Goal: Task Accomplishment & Management: Complete application form

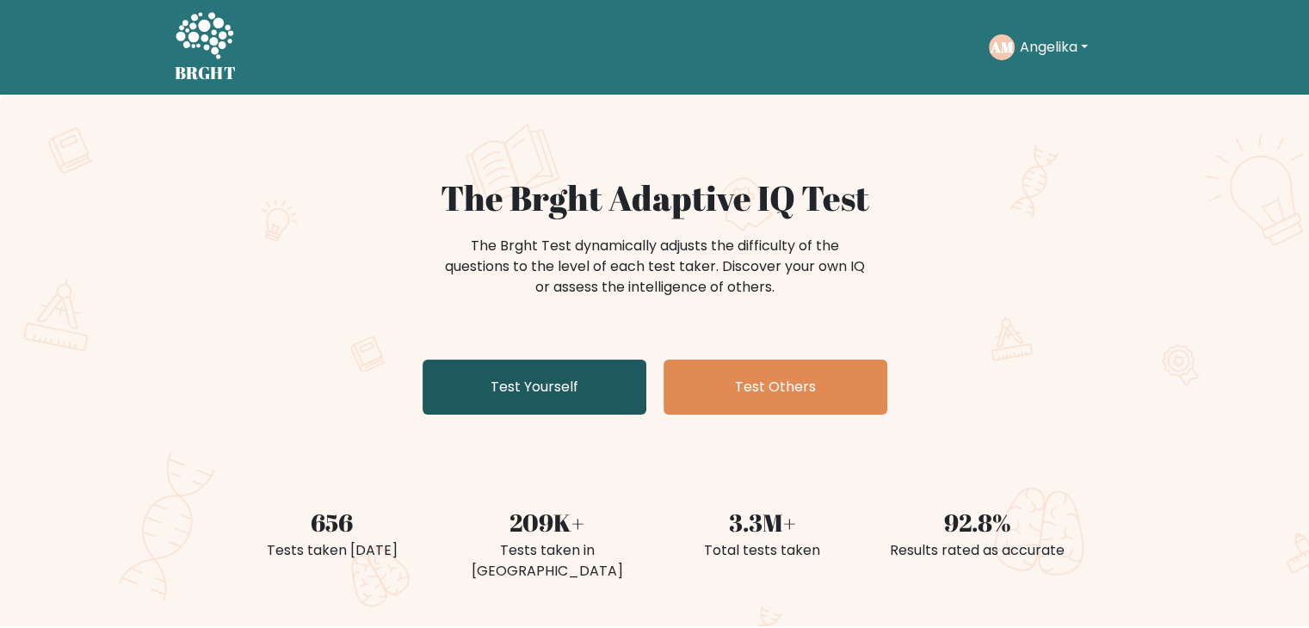
click at [552, 383] on link "Test Yourself" at bounding box center [535, 387] width 224 height 55
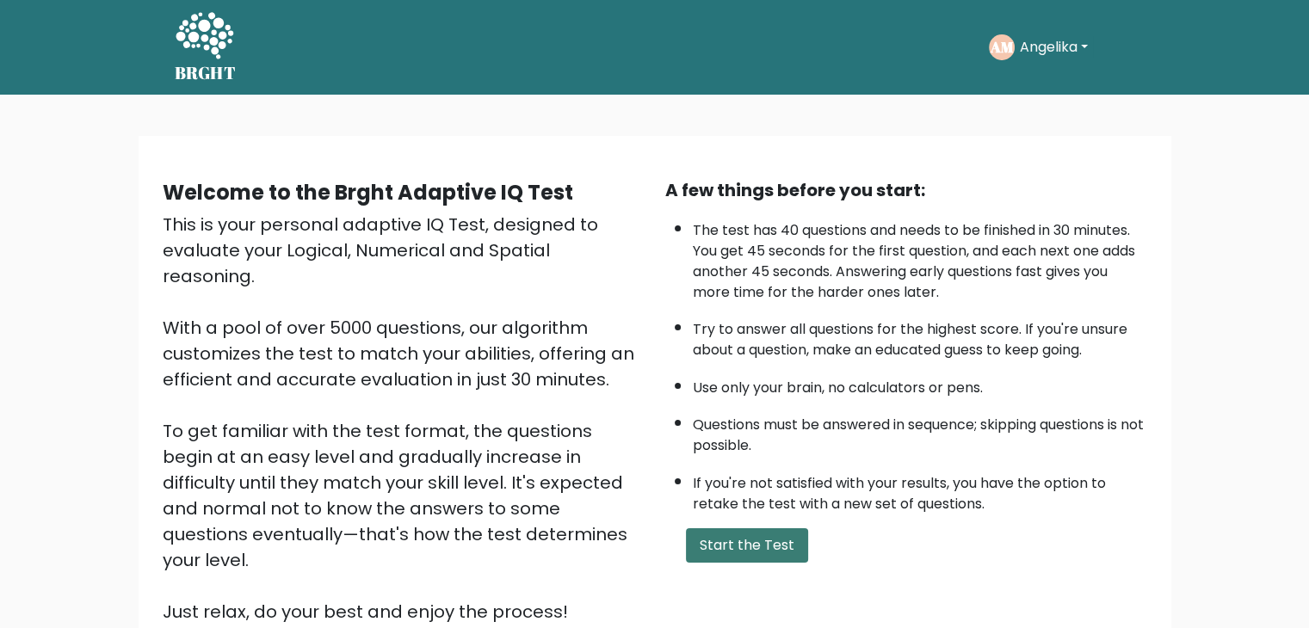
click at [738, 543] on button "Start the Test" at bounding box center [747, 546] width 122 height 34
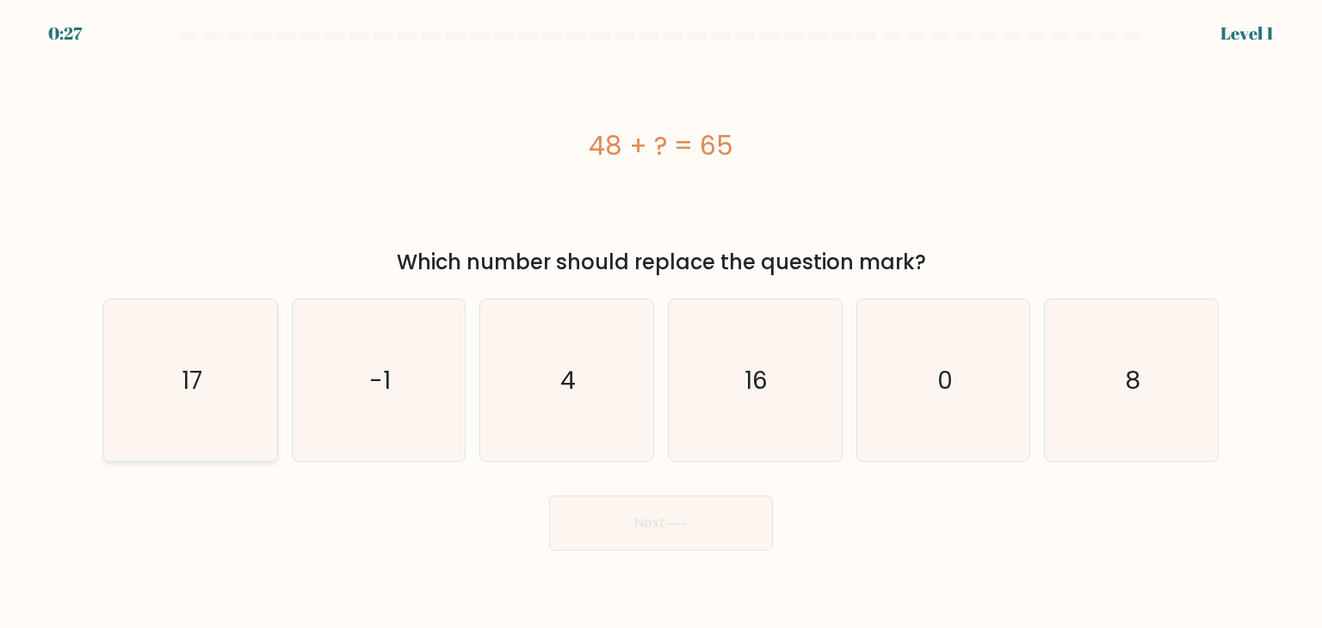
click at [189, 376] on text "17" at bounding box center [192, 380] width 21 height 34
click at [661, 323] on input "a. 17" at bounding box center [661, 318] width 1 height 9
radio input "true"
click at [644, 516] on button "Next" at bounding box center [661, 523] width 224 height 55
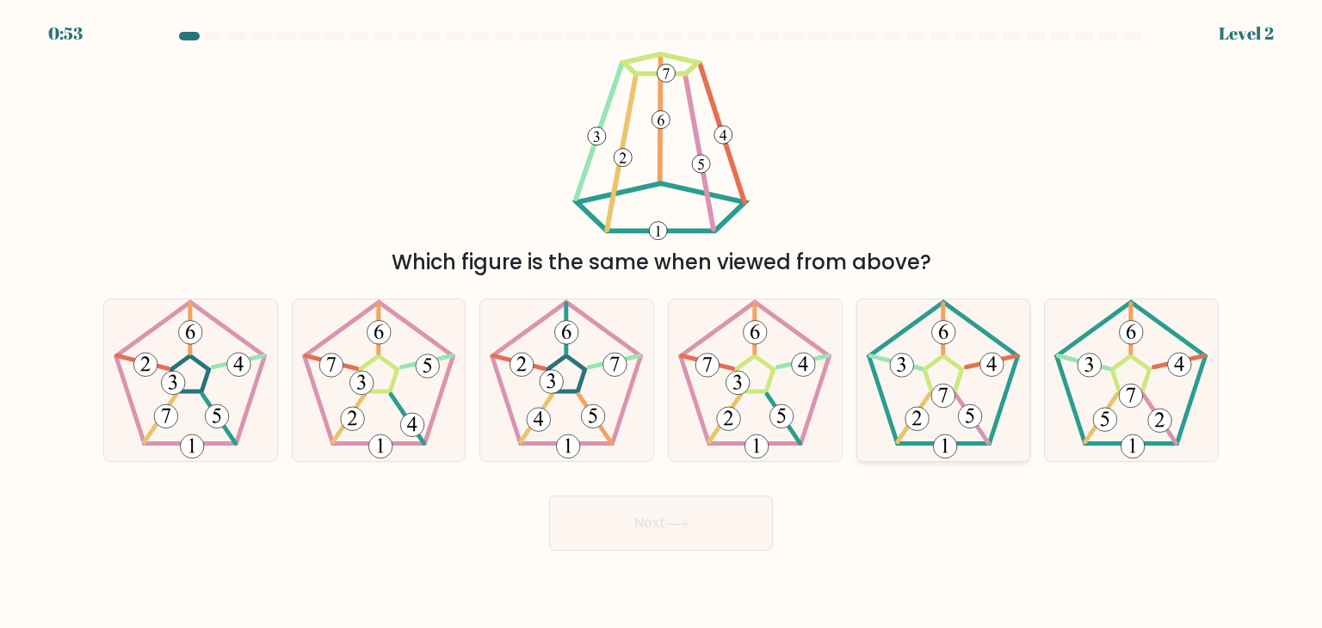
click at [967, 368] on 160 at bounding box center [991, 361] width 51 height 11
click at [662, 323] on input "e." at bounding box center [661, 318] width 1 height 9
radio input "true"
click at [628, 517] on button "Next" at bounding box center [661, 523] width 224 height 55
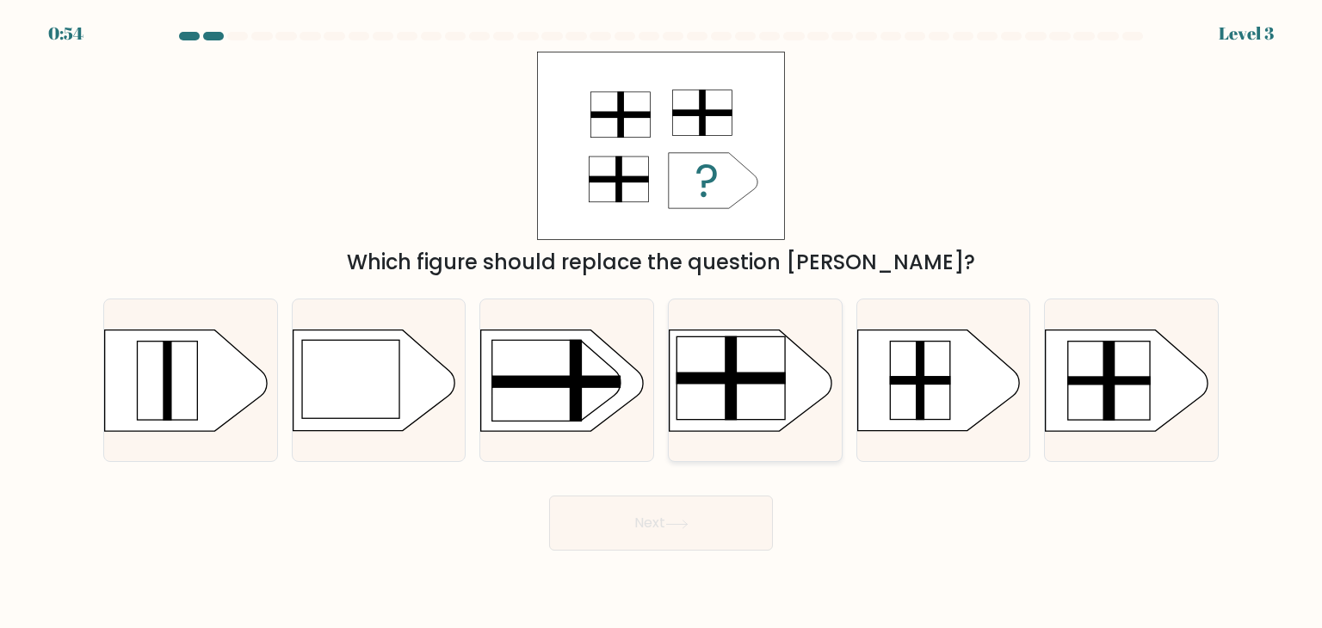
click at [716, 393] on rect at bounding box center [731, 378] width 108 height 83
click at [662, 323] on input "d." at bounding box center [661, 318] width 1 height 9
radio input "true"
click at [696, 523] on button "Next" at bounding box center [661, 523] width 224 height 55
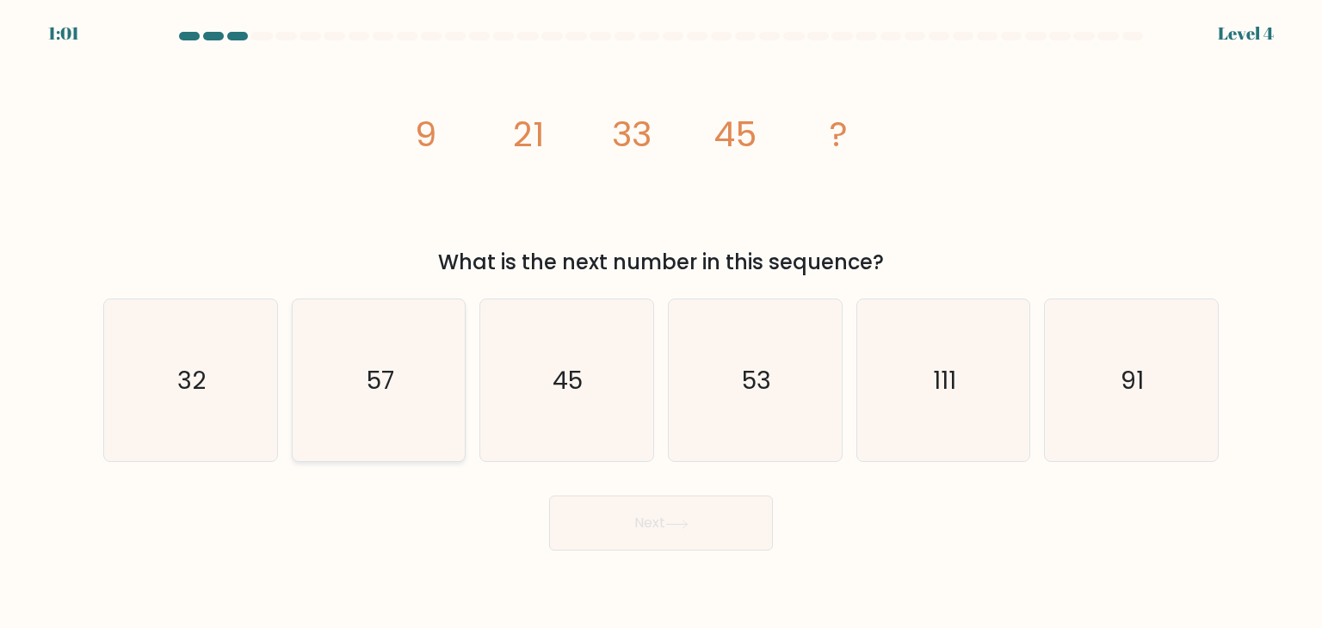
click at [459, 358] on icon "57" at bounding box center [379, 381] width 162 height 162
click at [661, 323] on input "b. 57" at bounding box center [661, 318] width 1 height 9
radio input "true"
click at [702, 529] on button "Next" at bounding box center [661, 523] width 224 height 55
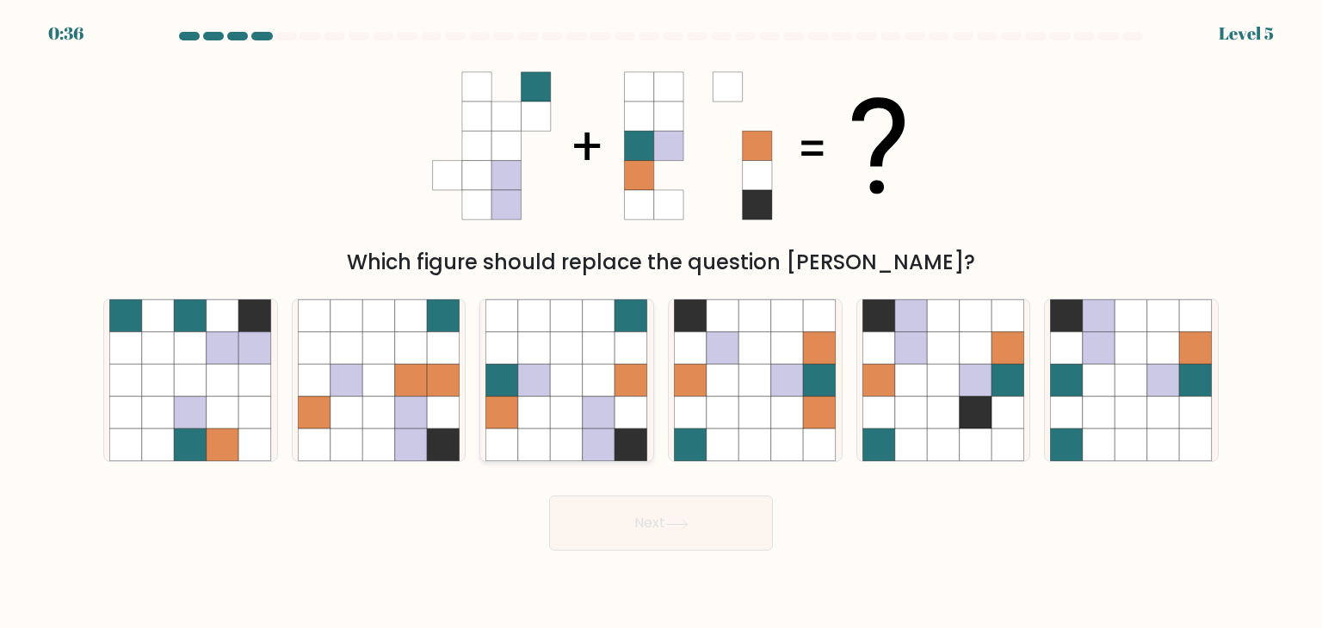
click at [565, 374] on icon at bounding box center [567, 380] width 33 height 33
click at [661, 323] on input "c." at bounding box center [661, 318] width 1 height 9
radio input "true"
click at [652, 536] on button "Next" at bounding box center [661, 523] width 224 height 55
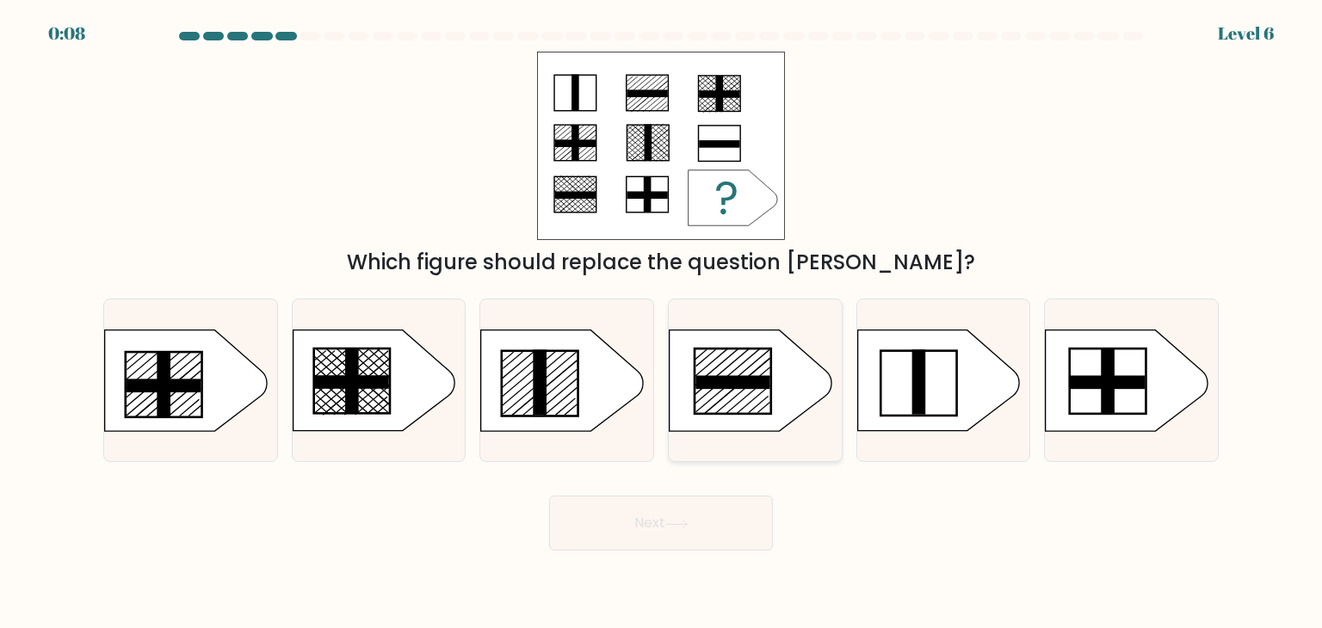
click at [759, 400] on icon at bounding box center [751, 381] width 162 height 101
click at [662, 323] on input "d." at bounding box center [661, 318] width 1 height 9
radio input "true"
click at [681, 526] on icon at bounding box center [676, 524] width 23 height 9
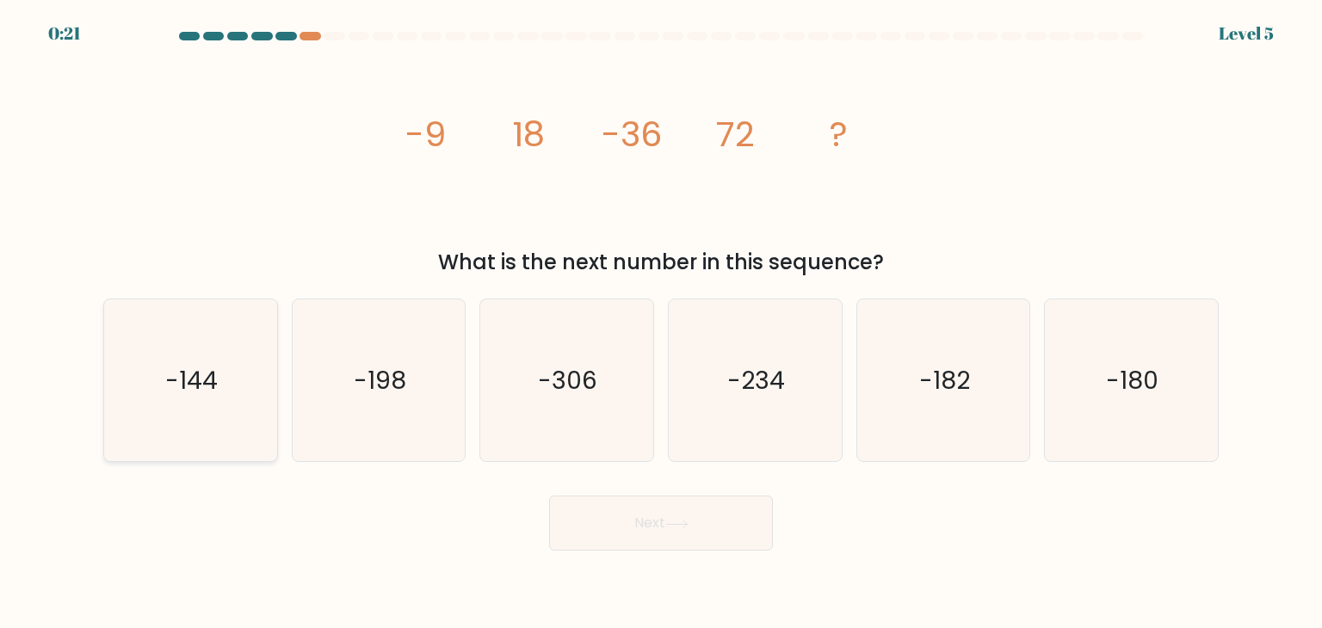
click at [203, 352] on icon "-144" at bounding box center [190, 381] width 162 height 162
click at [661, 323] on input "a. -144" at bounding box center [661, 318] width 1 height 9
radio input "true"
click at [640, 535] on button "Next" at bounding box center [661, 523] width 224 height 55
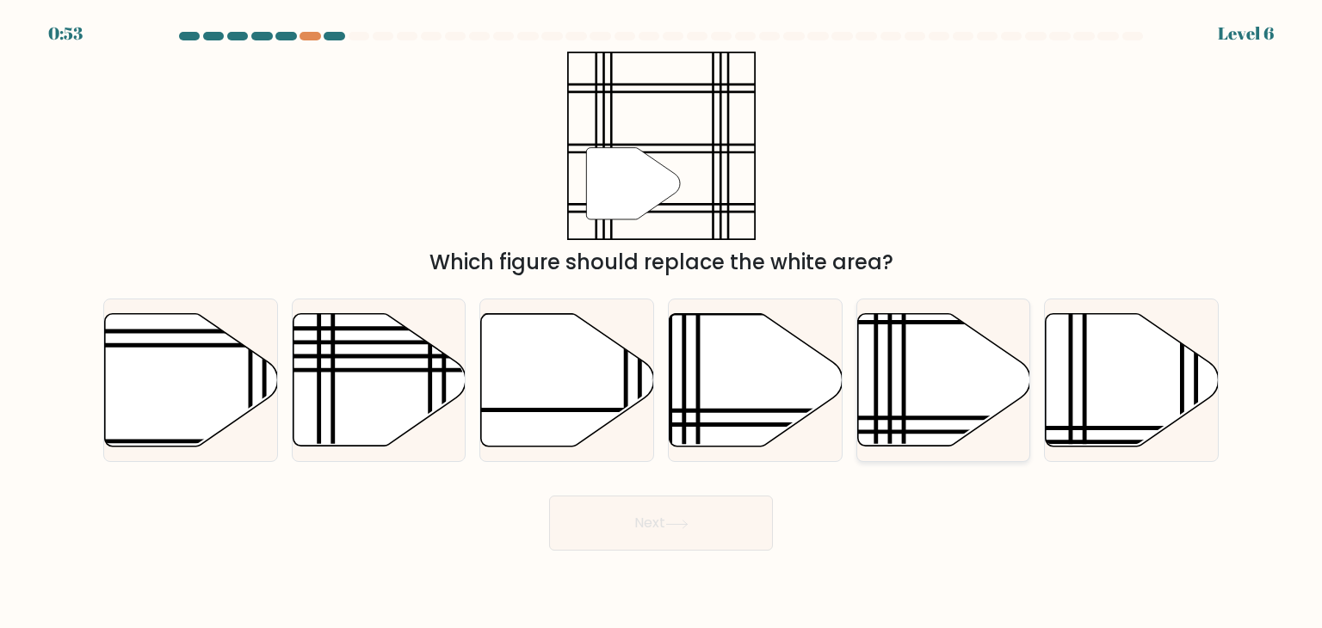
click at [912, 397] on icon at bounding box center [943, 380] width 173 height 133
click at [662, 323] on input "e." at bounding box center [661, 318] width 1 height 9
radio input "true"
click at [712, 524] on button "Next" at bounding box center [661, 523] width 224 height 55
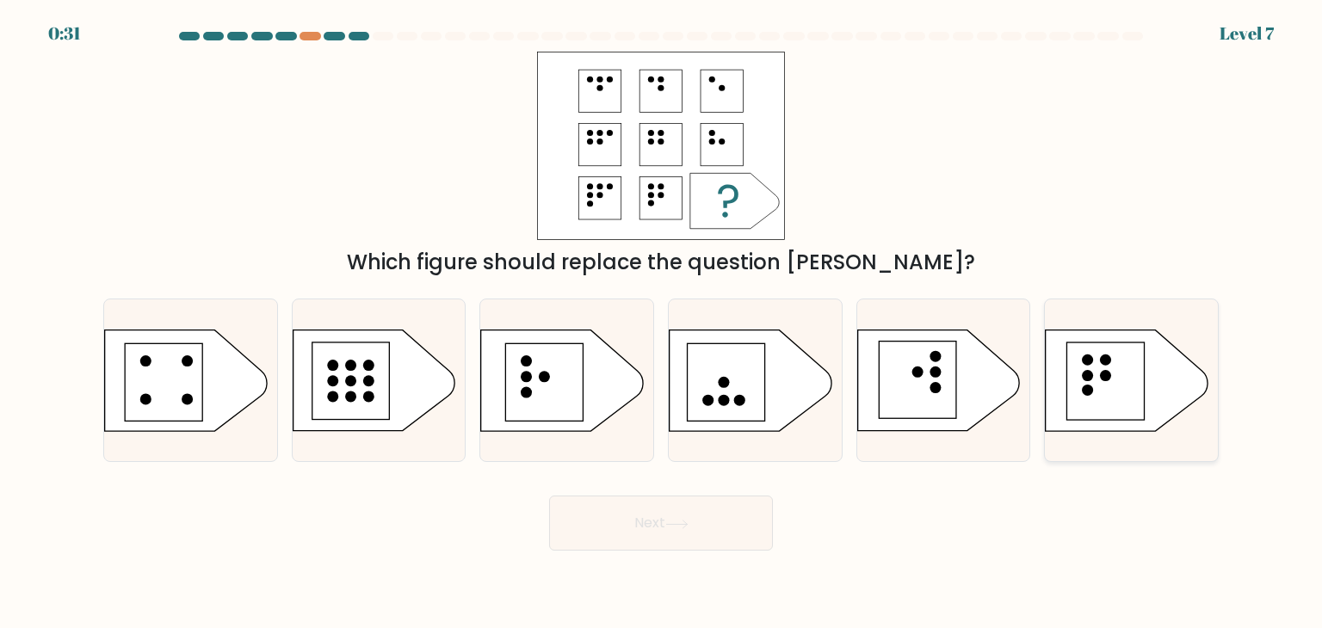
click at [1116, 380] on rect at bounding box center [1105, 381] width 77 height 77
click at [662, 323] on input "f." at bounding box center [661, 318] width 1 height 9
radio input "true"
click at [1073, 371] on rect at bounding box center [1105, 381] width 77 height 77
click at [662, 323] on input "f." at bounding box center [661, 318] width 1 height 9
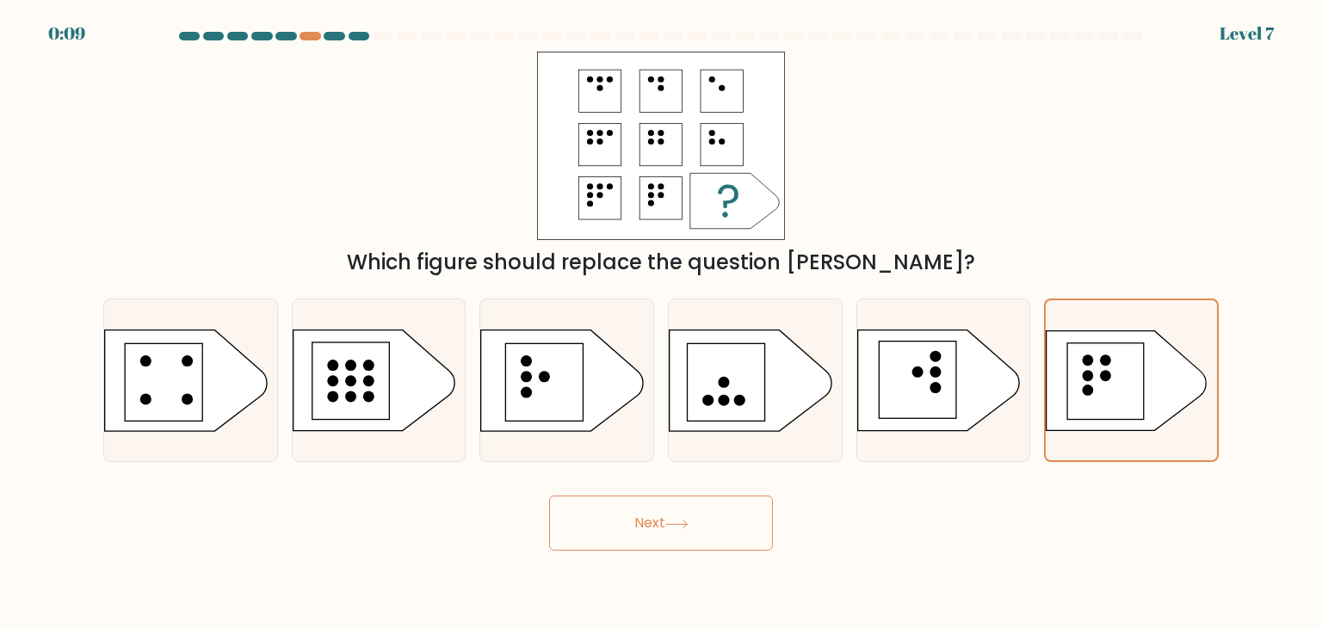
click at [701, 531] on button "Next" at bounding box center [661, 523] width 224 height 55
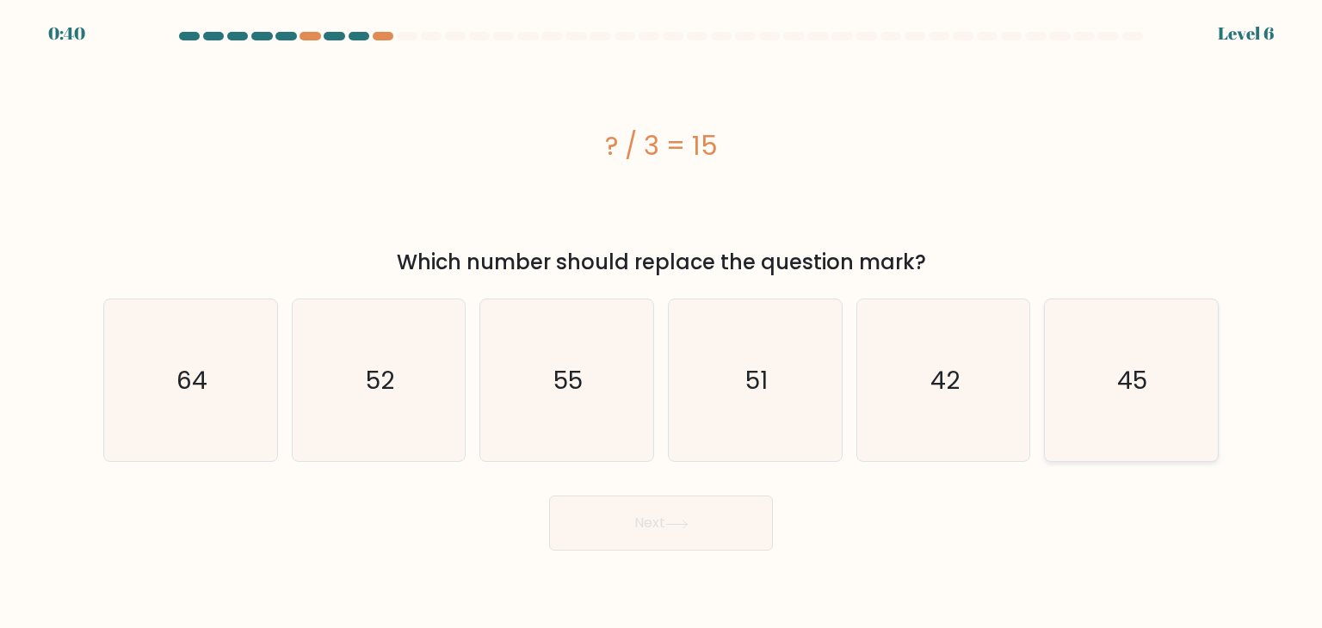
click at [1124, 377] on text "45" at bounding box center [1133, 380] width 30 height 34
click at [662, 323] on input "f. 45" at bounding box center [661, 318] width 1 height 9
radio input "true"
click at [575, 523] on button "Next" at bounding box center [661, 523] width 224 height 55
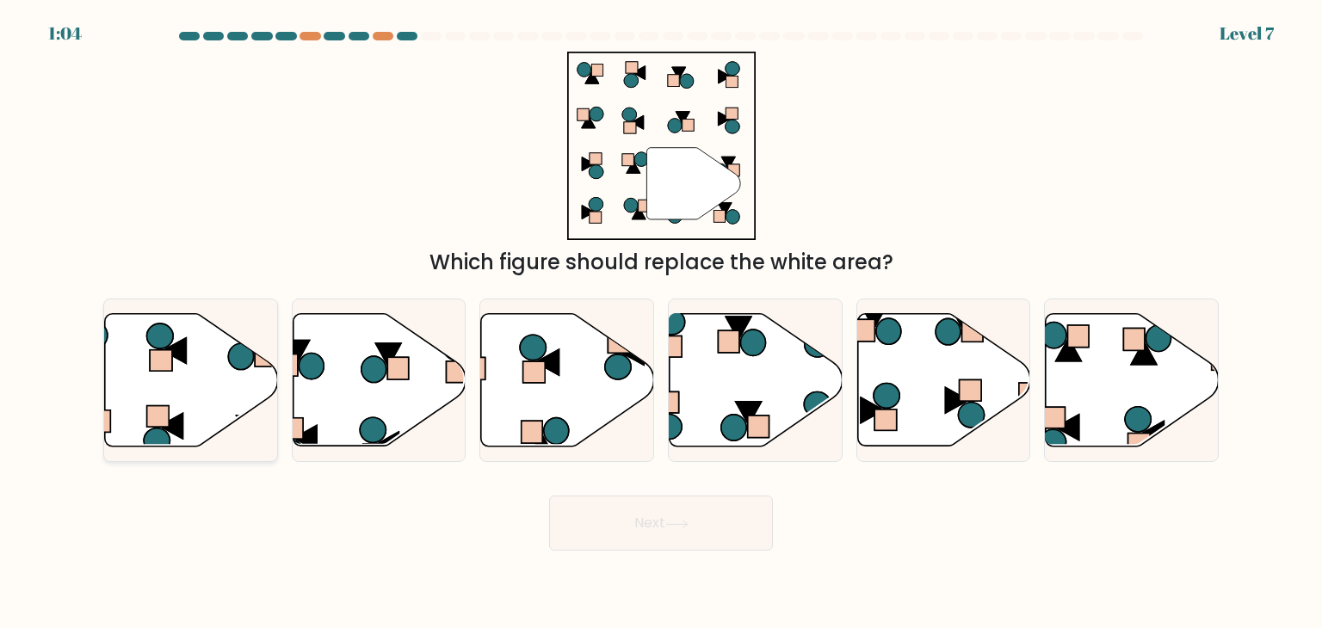
click at [162, 386] on icon at bounding box center [191, 380] width 173 height 133
click at [661, 323] on input "a." at bounding box center [661, 318] width 1 height 9
radio input "true"
click at [753, 531] on button "Next" at bounding box center [661, 523] width 224 height 55
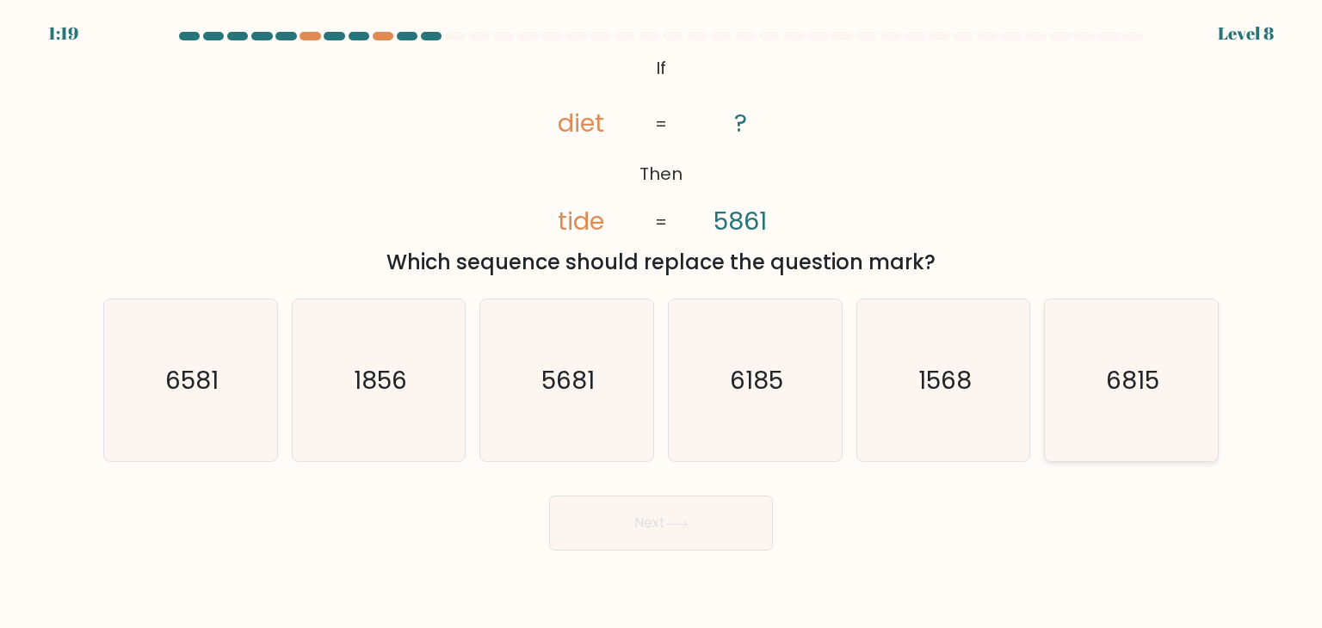
click at [1147, 397] on icon "6815" at bounding box center [1131, 381] width 162 height 162
click at [662, 323] on input "f. 6815" at bounding box center [661, 318] width 1 height 9
radio input "true"
click at [644, 534] on button "Next" at bounding box center [661, 523] width 224 height 55
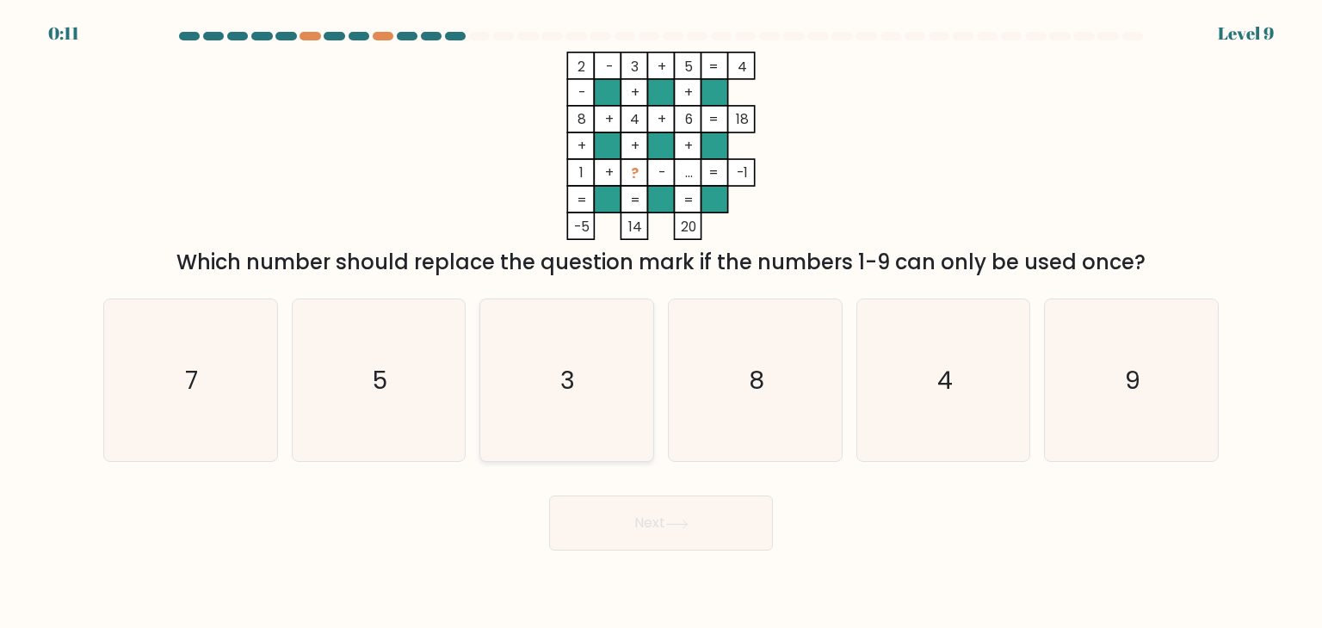
click at [561, 387] on text "3" at bounding box center [568, 380] width 15 height 34
click at [661, 323] on input "c. 3" at bounding box center [661, 318] width 1 height 9
radio input "true"
click at [665, 521] on button "Next" at bounding box center [661, 523] width 224 height 55
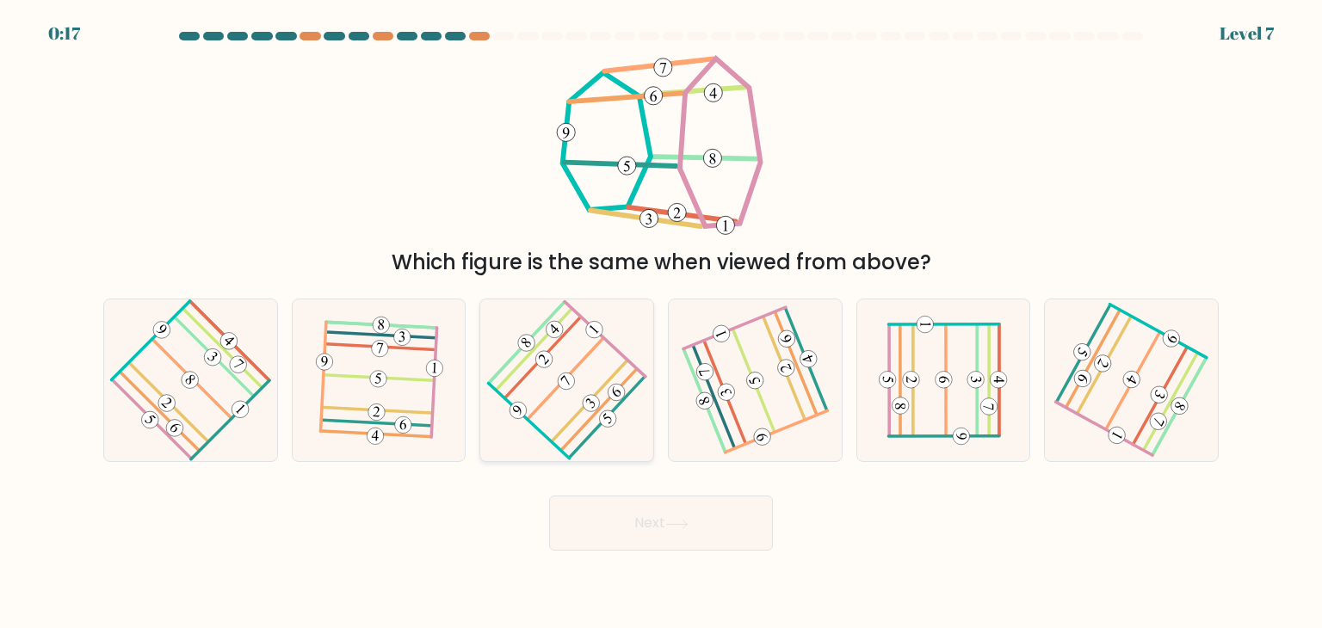
click at [628, 389] on icon at bounding box center [567, 381] width 129 height 130
click at [661, 323] on input "c." at bounding box center [661, 318] width 1 height 9
radio input "true"
click at [691, 542] on button "Next" at bounding box center [661, 523] width 224 height 55
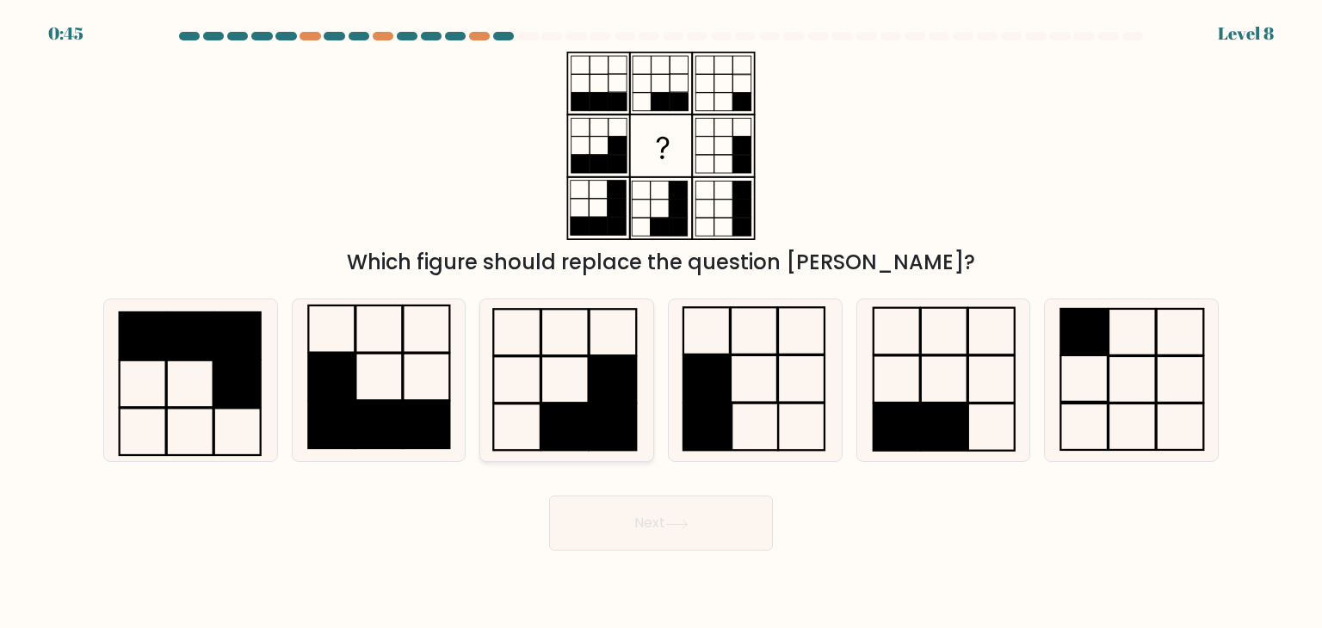
click at [596, 388] on rect at bounding box center [613, 379] width 47 height 46
click at [661, 323] on input "c." at bounding box center [661, 318] width 1 height 9
radio input "true"
click at [714, 529] on button "Next" at bounding box center [661, 523] width 224 height 55
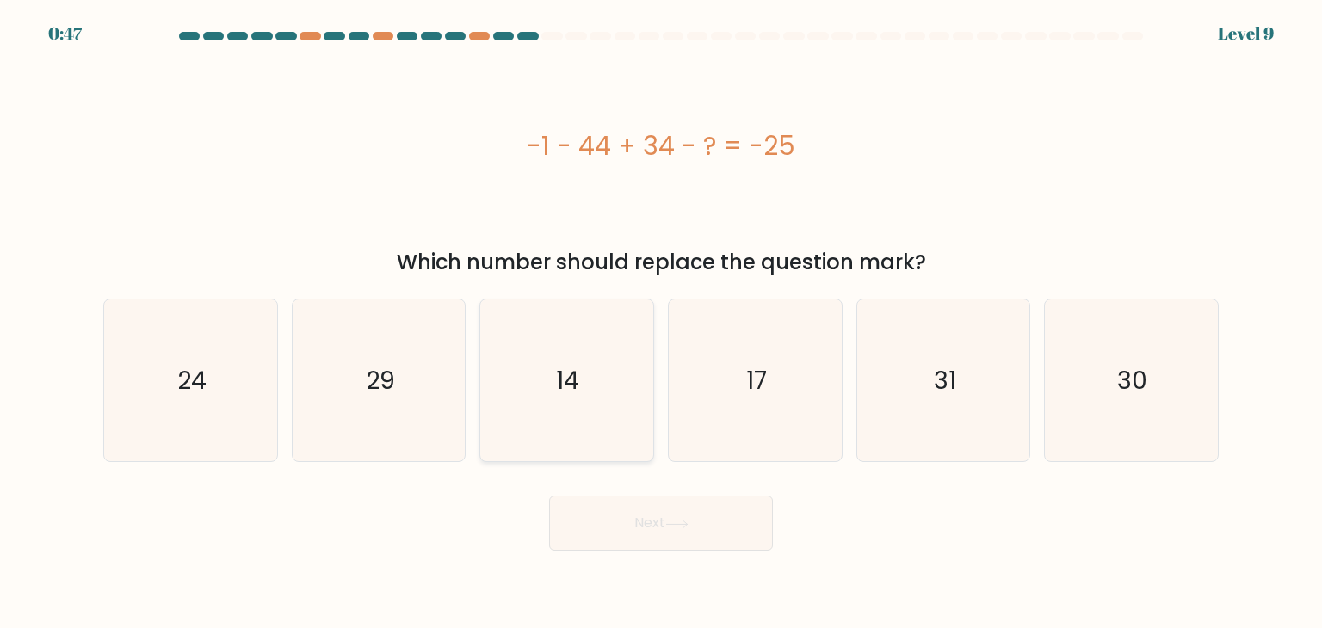
click at [544, 384] on icon "14" at bounding box center [566, 381] width 162 height 162
click at [661, 323] on input "c. 14" at bounding box center [661, 318] width 1 height 9
radio input "true"
click at [622, 523] on button "Next" at bounding box center [661, 523] width 224 height 55
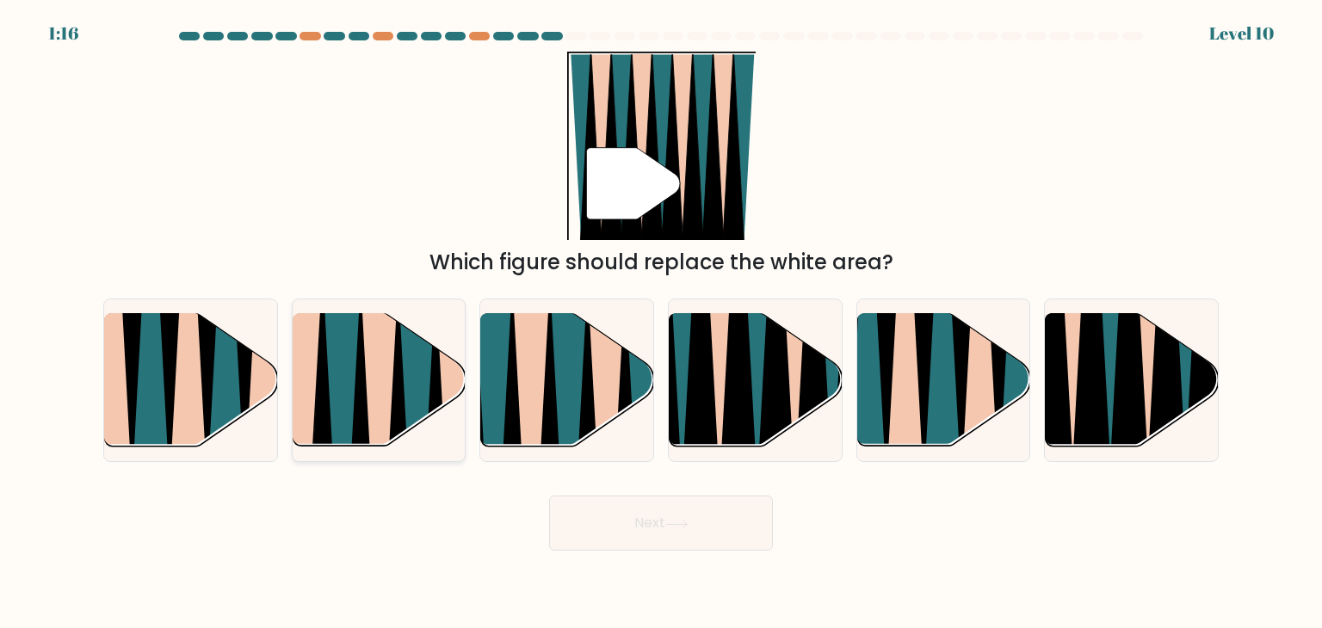
click at [395, 380] on icon at bounding box center [398, 453] width 38 height 345
click at [661, 323] on input "b." at bounding box center [661, 318] width 1 height 9
radio input "true"
click at [685, 523] on icon at bounding box center [676, 524] width 23 height 9
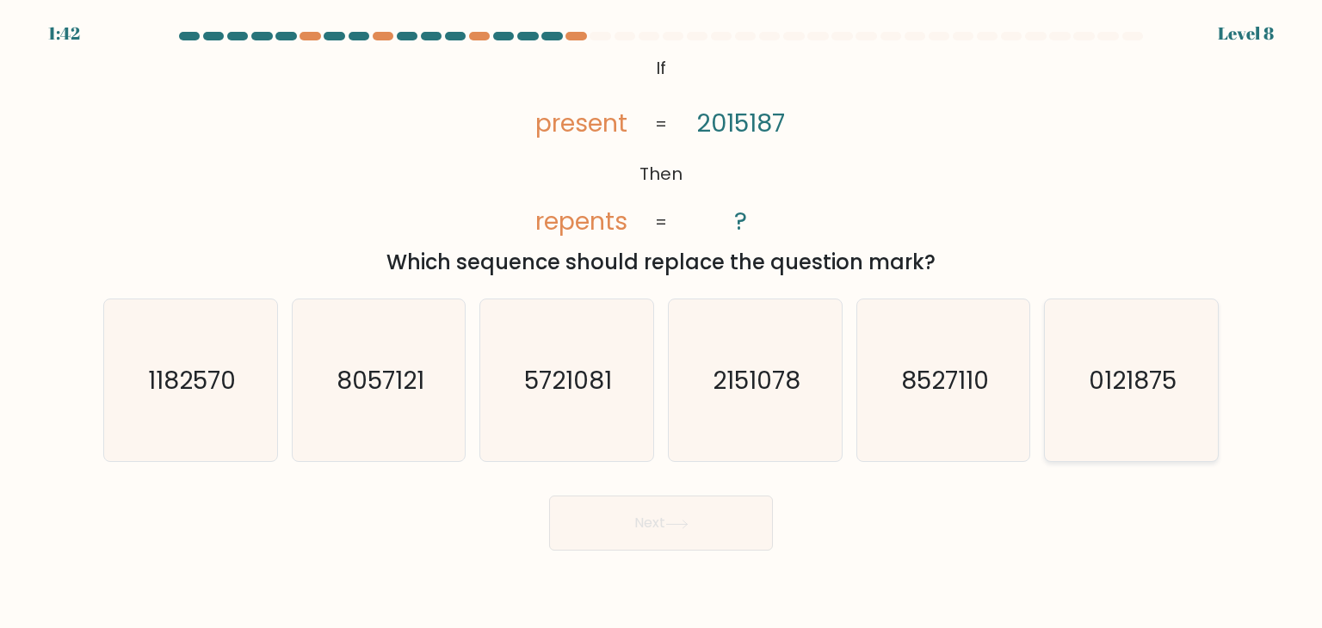
click at [1172, 417] on icon "0121875" at bounding box center [1131, 381] width 162 height 162
click at [662, 323] on input "f. 0121875" at bounding box center [661, 318] width 1 height 9
radio input "true"
click at [674, 520] on icon at bounding box center [676, 524] width 23 height 9
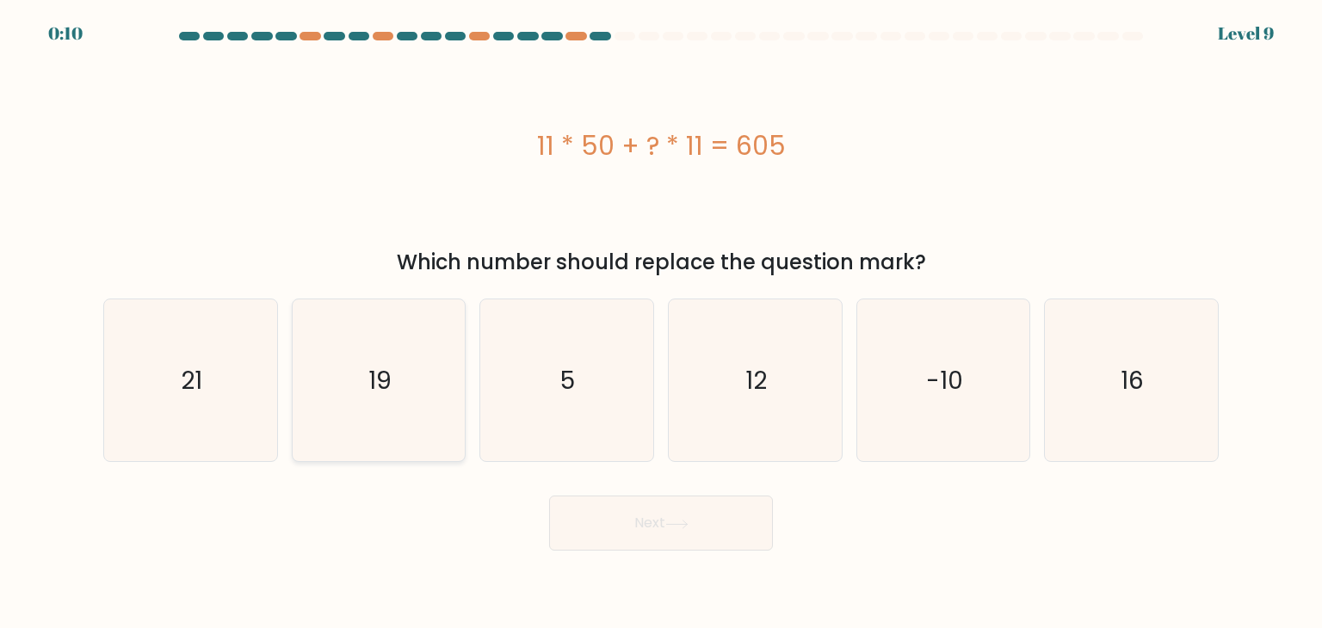
click at [393, 404] on icon "19" at bounding box center [379, 381] width 162 height 162
click at [661, 323] on input "b. 19" at bounding box center [661, 318] width 1 height 9
radio input "true"
click at [695, 535] on button "Next" at bounding box center [661, 523] width 224 height 55
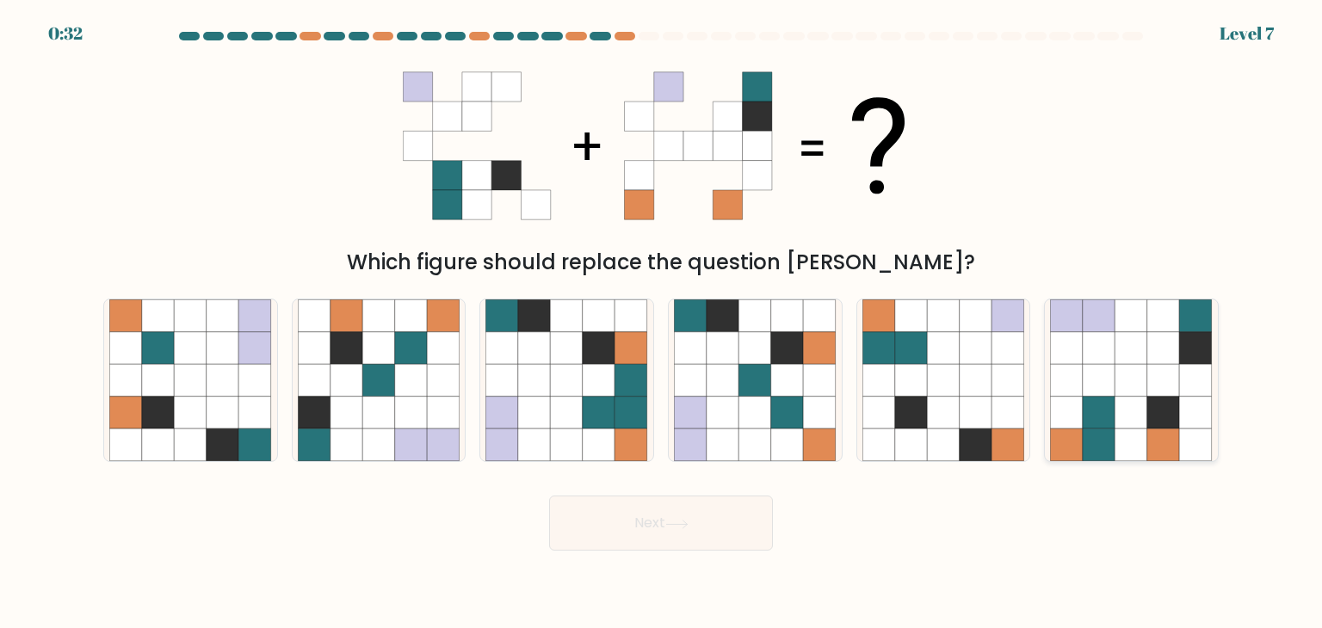
click at [1118, 396] on icon at bounding box center [1132, 380] width 33 height 33
click at [662, 323] on input "f." at bounding box center [661, 318] width 1 height 9
radio input "true"
click at [669, 541] on button "Next" at bounding box center [661, 523] width 224 height 55
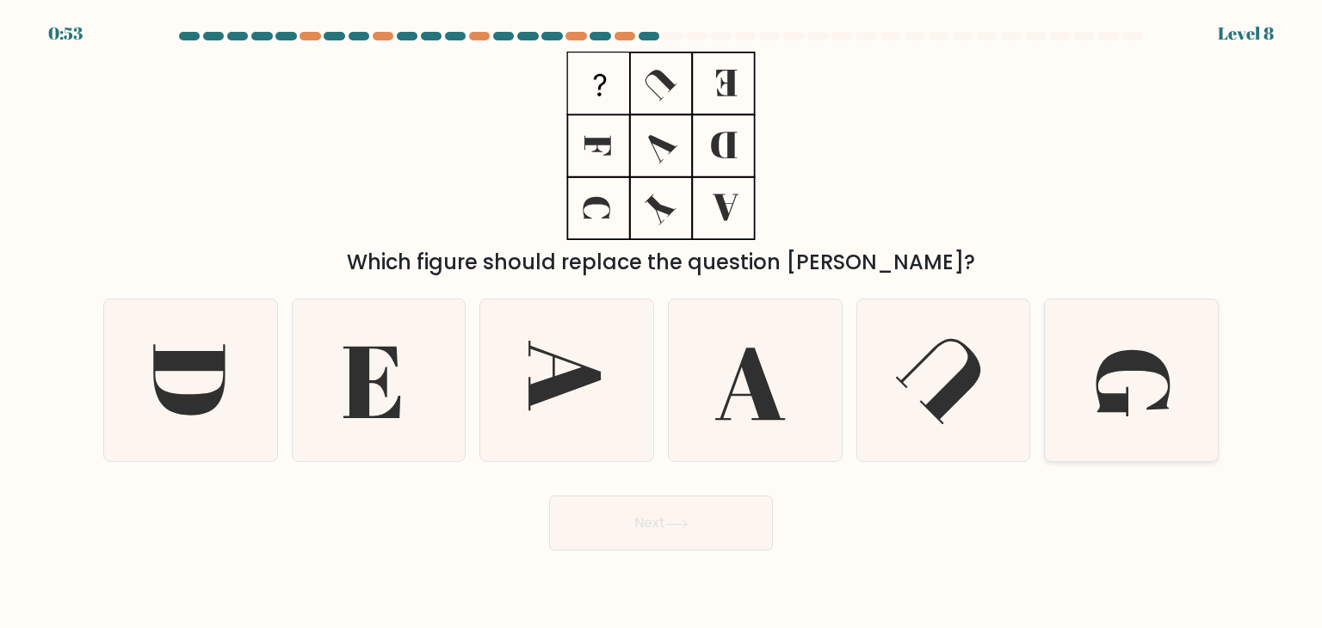
click at [1134, 381] on icon at bounding box center [1131, 381] width 162 height 162
click at [662, 323] on input "f." at bounding box center [661, 318] width 1 height 9
radio input "true"
click at [702, 534] on button "Next" at bounding box center [661, 523] width 224 height 55
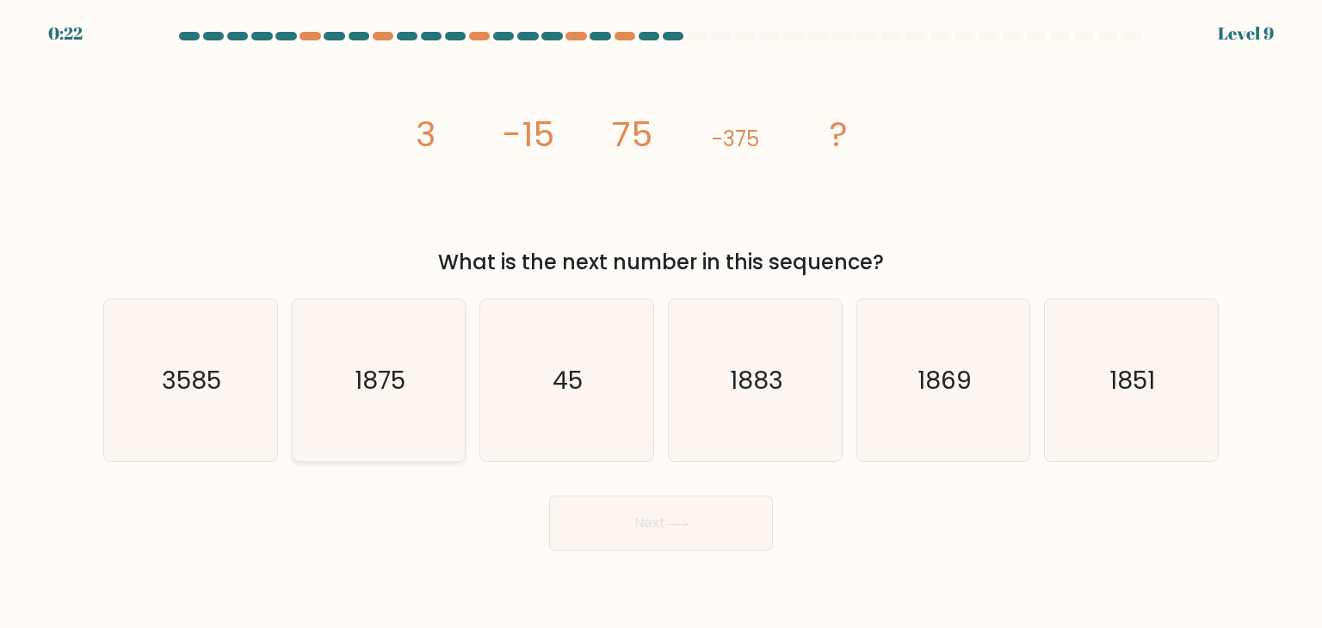
click at [378, 355] on icon "1875" at bounding box center [379, 381] width 162 height 162
click at [661, 323] on input "b. 1875" at bounding box center [661, 318] width 1 height 9
radio input "true"
click at [632, 514] on button "Next" at bounding box center [661, 523] width 224 height 55
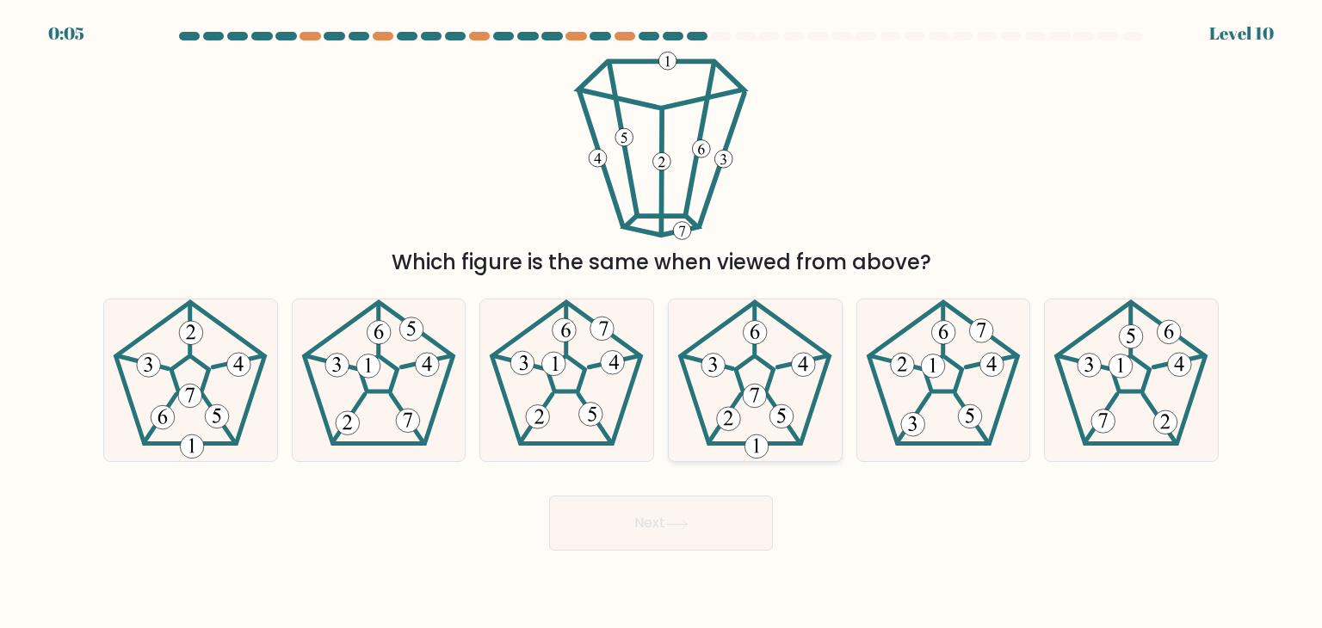
click at [786, 391] on icon at bounding box center [755, 381] width 162 height 162
click at [662, 323] on input "d." at bounding box center [661, 318] width 1 height 9
radio input "true"
click at [708, 535] on div "Next" at bounding box center [661, 517] width 1136 height 68
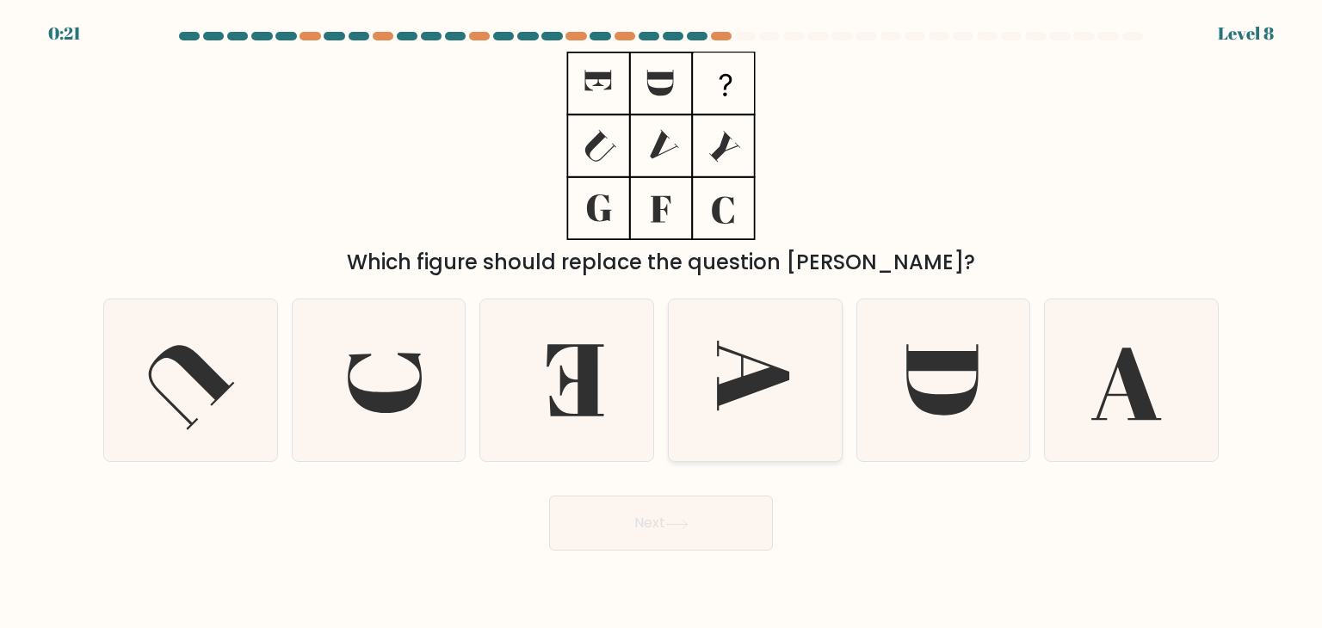
click at [770, 389] on icon at bounding box center [755, 381] width 162 height 162
click at [662, 323] on input "d." at bounding box center [661, 318] width 1 height 9
radio input "true"
click at [702, 538] on button "Next" at bounding box center [661, 523] width 224 height 55
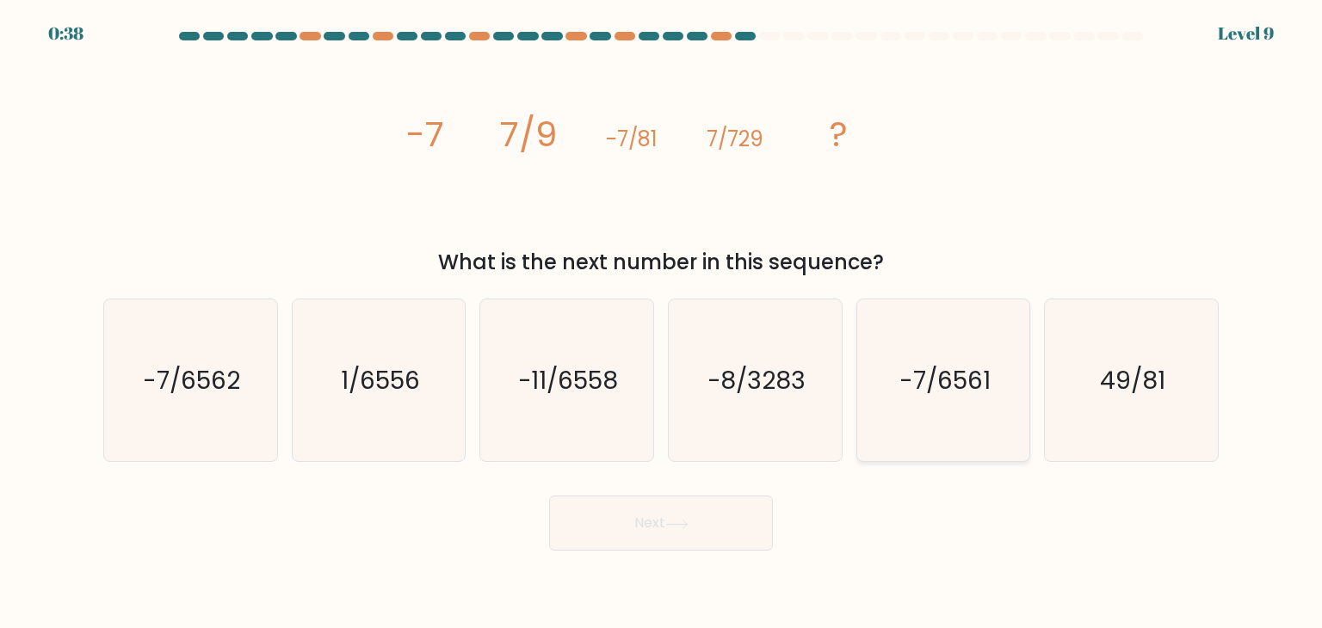
click at [933, 432] on icon "-7/6561" at bounding box center [944, 381] width 162 height 162
click at [662, 323] on input "e. -7/6561" at bounding box center [661, 318] width 1 height 9
radio input "true"
click at [667, 530] on button "Next" at bounding box center [661, 523] width 224 height 55
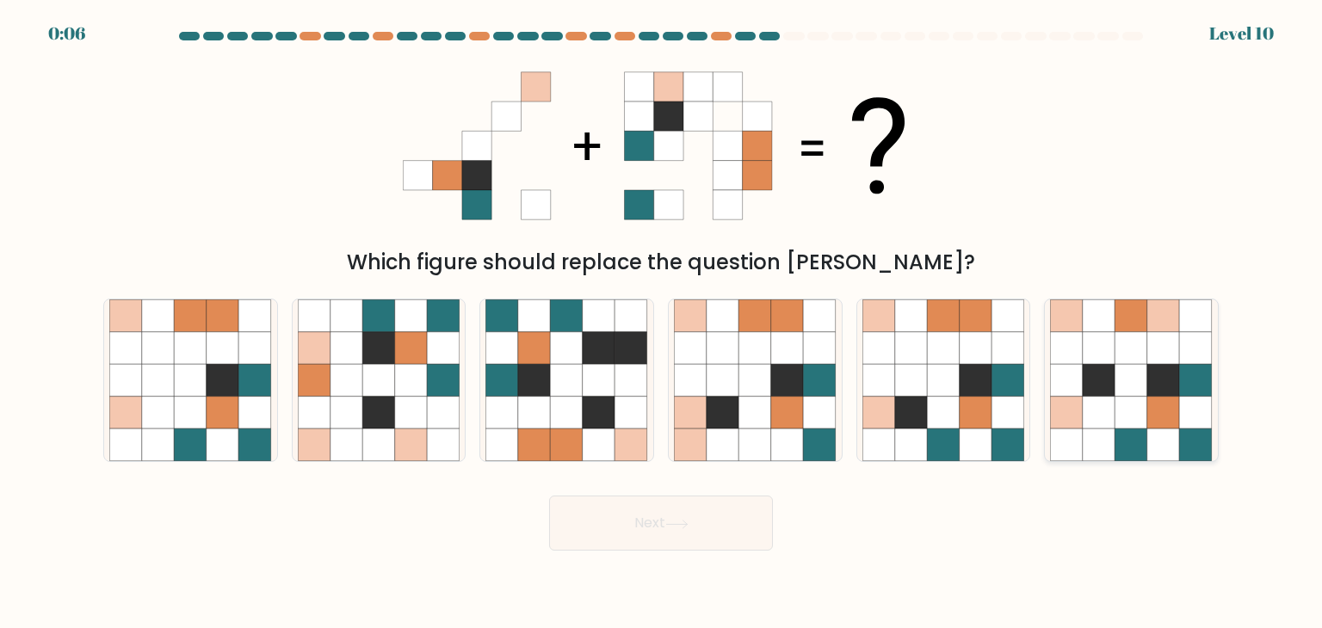
click at [1115, 383] on icon at bounding box center [1099, 380] width 33 height 33
click at [662, 323] on input "f." at bounding box center [661, 318] width 1 height 9
radio input "true"
click at [696, 515] on button "Next" at bounding box center [661, 523] width 224 height 55
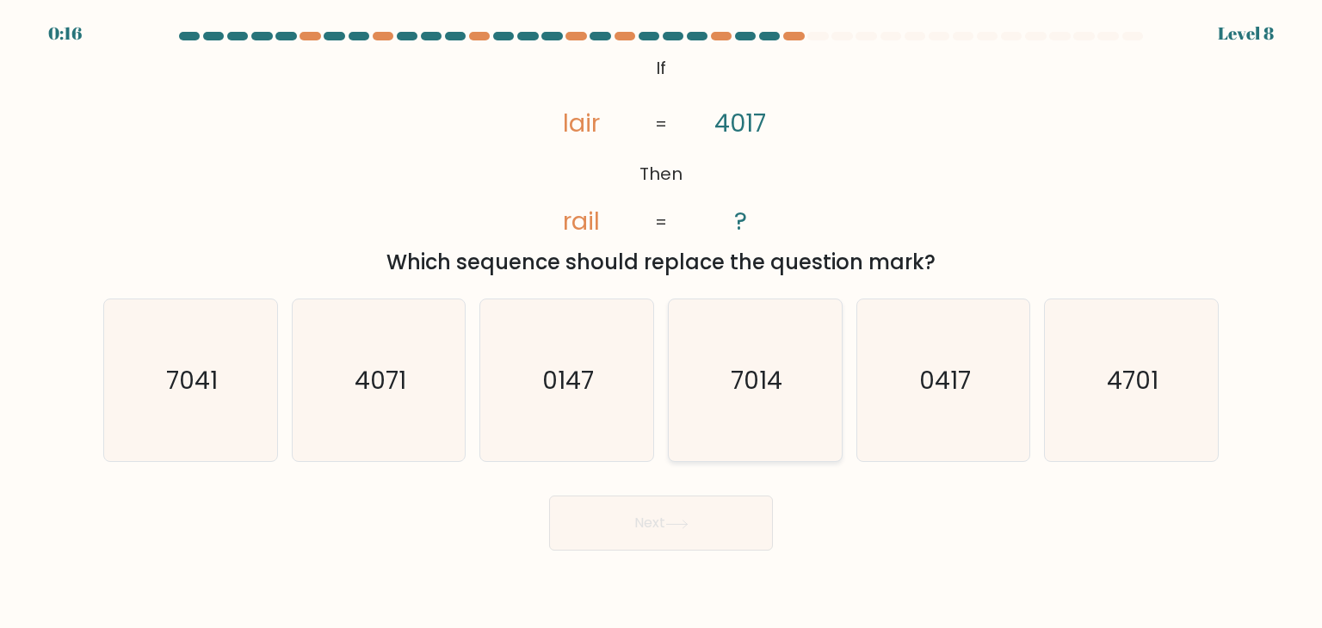
click at [753, 368] on text "7014" at bounding box center [757, 380] width 52 height 34
click at [662, 323] on input "d. 7014" at bounding box center [661, 318] width 1 height 9
radio input "true"
click at [699, 528] on button "Next" at bounding box center [661, 523] width 224 height 55
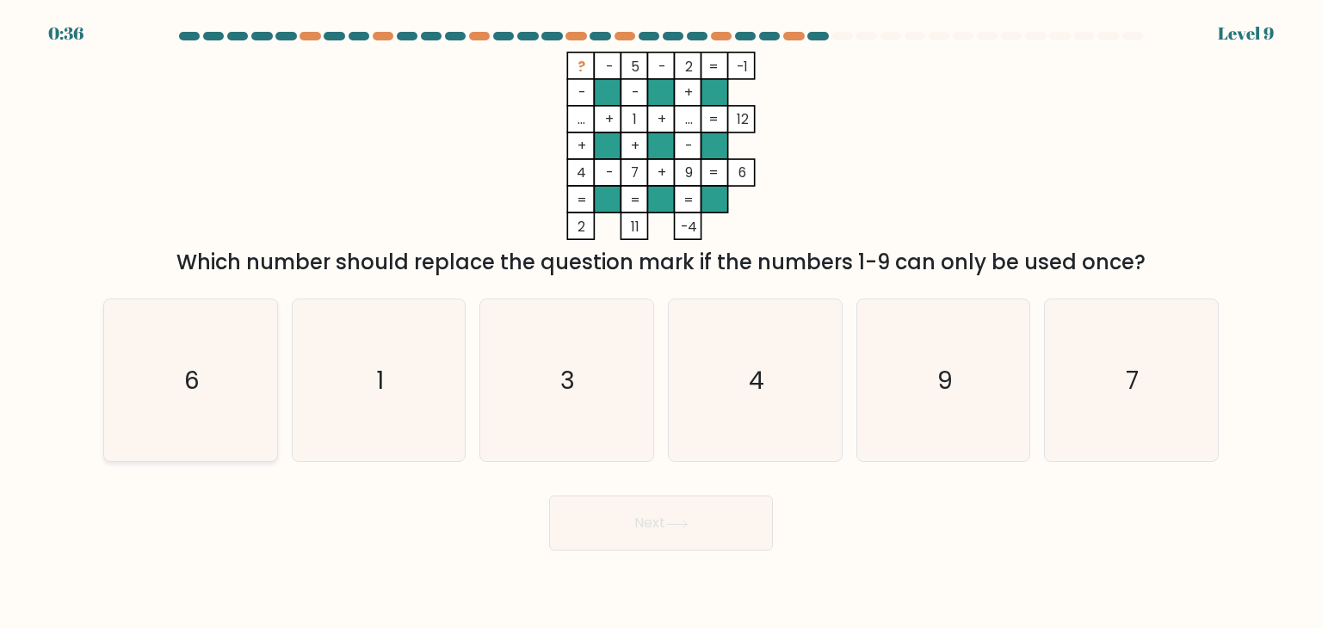
click at [181, 362] on icon "6" at bounding box center [190, 381] width 162 height 162
click at [661, 323] on input "a. 6" at bounding box center [661, 318] width 1 height 9
radio input "true"
click at [597, 516] on button "Next" at bounding box center [661, 523] width 224 height 55
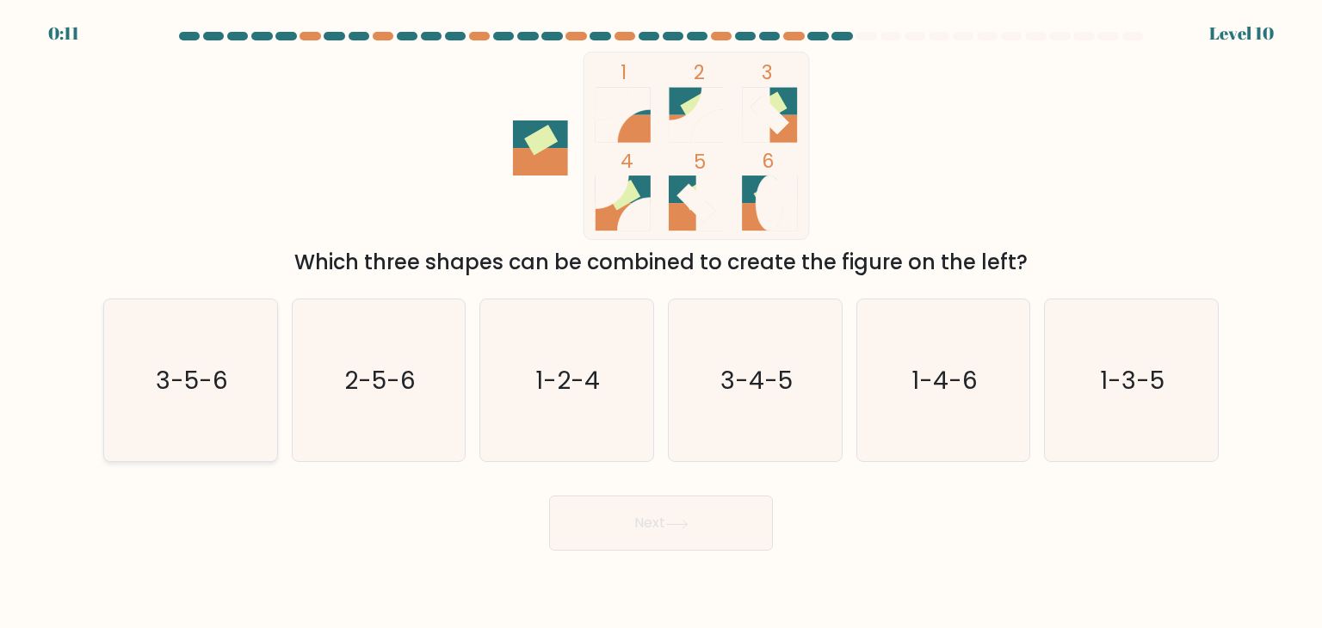
click at [238, 414] on icon "3-5-6" at bounding box center [190, 381] width 162 height 162
click at [661, 323] on input "a. 3-5-6" at bounding box center [661, 318] width 1 height 9
radio input "true"
click at [674, 535] on button "Next" at bounding box center [661, 523] width 224 height 55
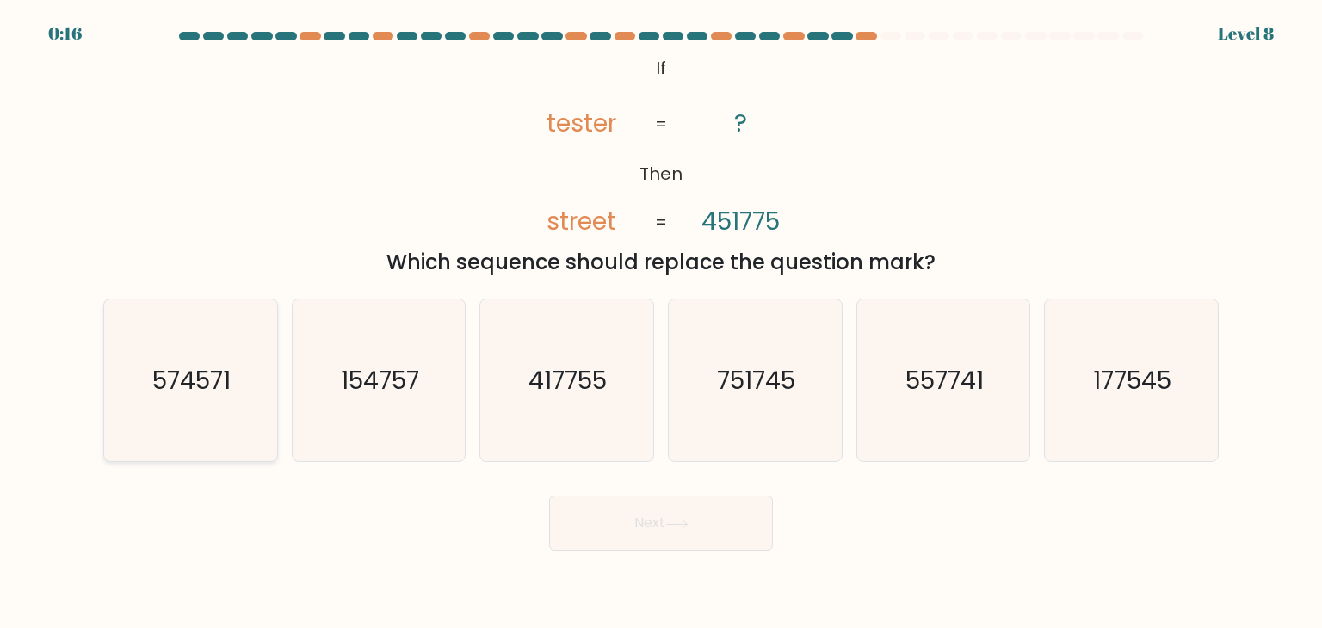
click at [182, 370] on text "574571" at bounding box center [192, 380] width 78 height 34
click at [661, 323] on input "a. 574571" at bounding box center [661, 318] width 1 height 9
radio input "true"
click at [598, 516] on button "Next" at bounding box center [661, 523] width 224 height 55
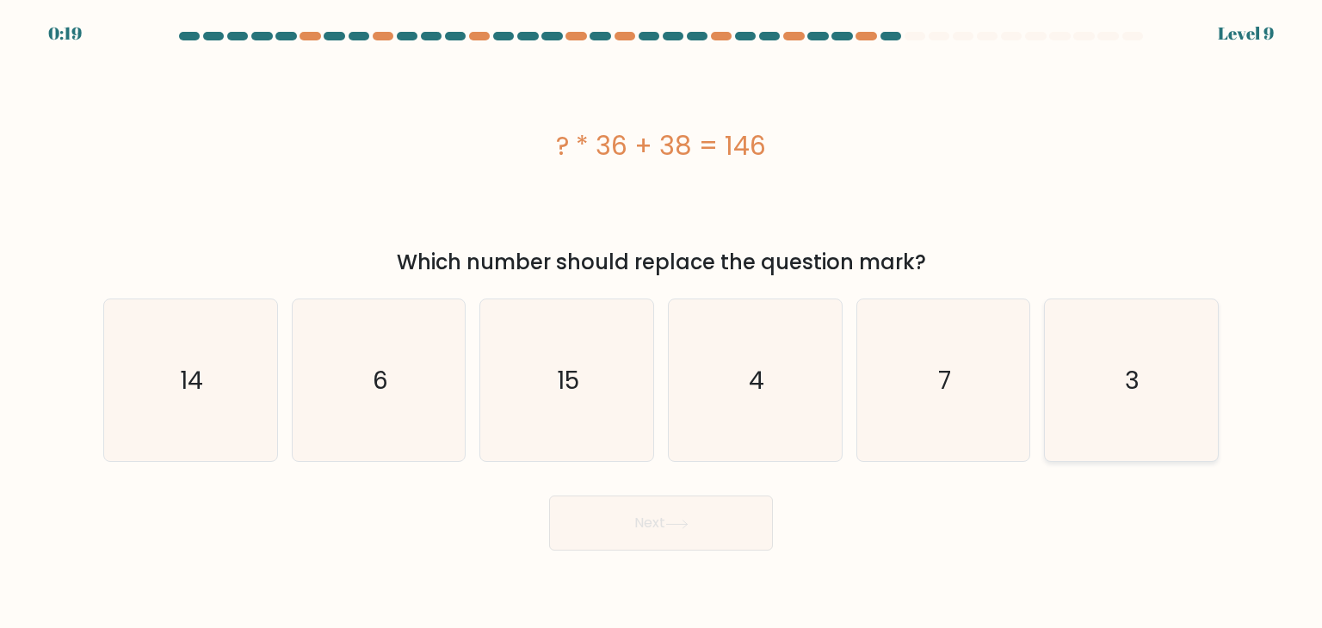
click at [1160, 407] on icon "3" at bounding box center [1131, 381] width 162 height 162
click at [662, 323] on input "f. 3" at bounding box center [661, 318] width 1 height 9
radio input "true"
click at [611, 531] on button "Next" at bounding box center [661, 523] width 224 height 55
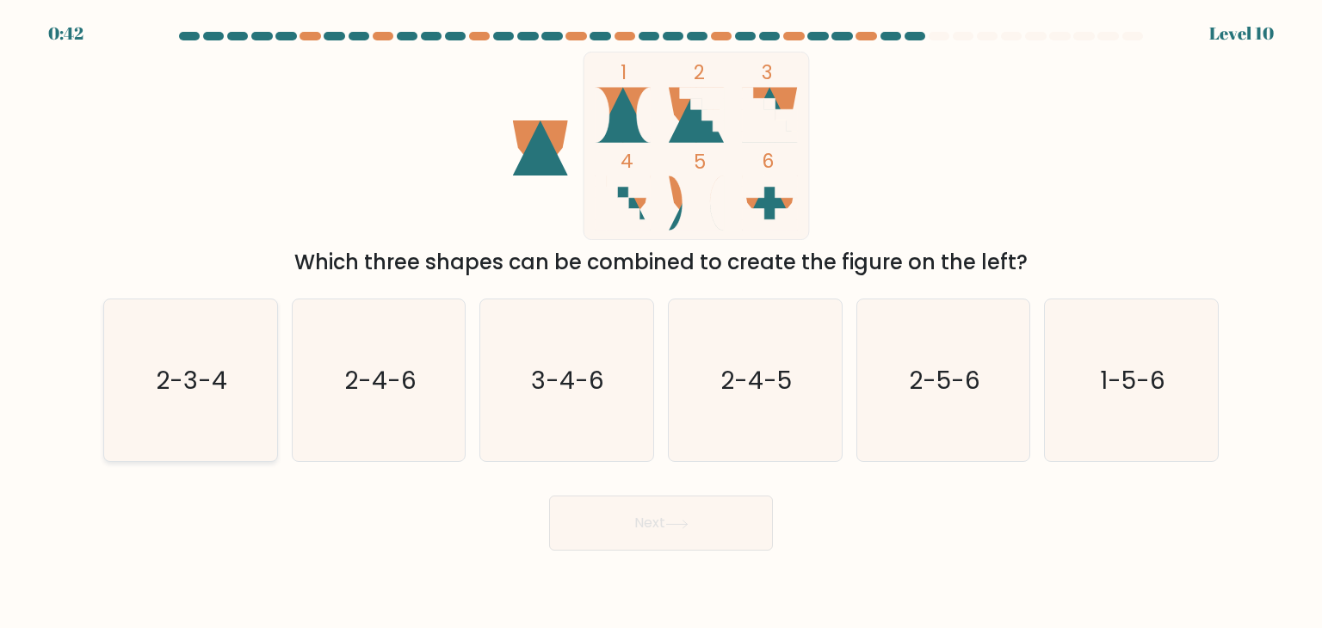
click at [203, 401] on icon "2-3-4" at bounding box center [190, 381] width 162 height 162
click at [661, 323] on input "a. 2-3-4" at bounding box center [661, 318] width 1 height 9
radio input "true"
click at [637, 542] on button "Next" at bounding box center [661, 523] width 224 height 55
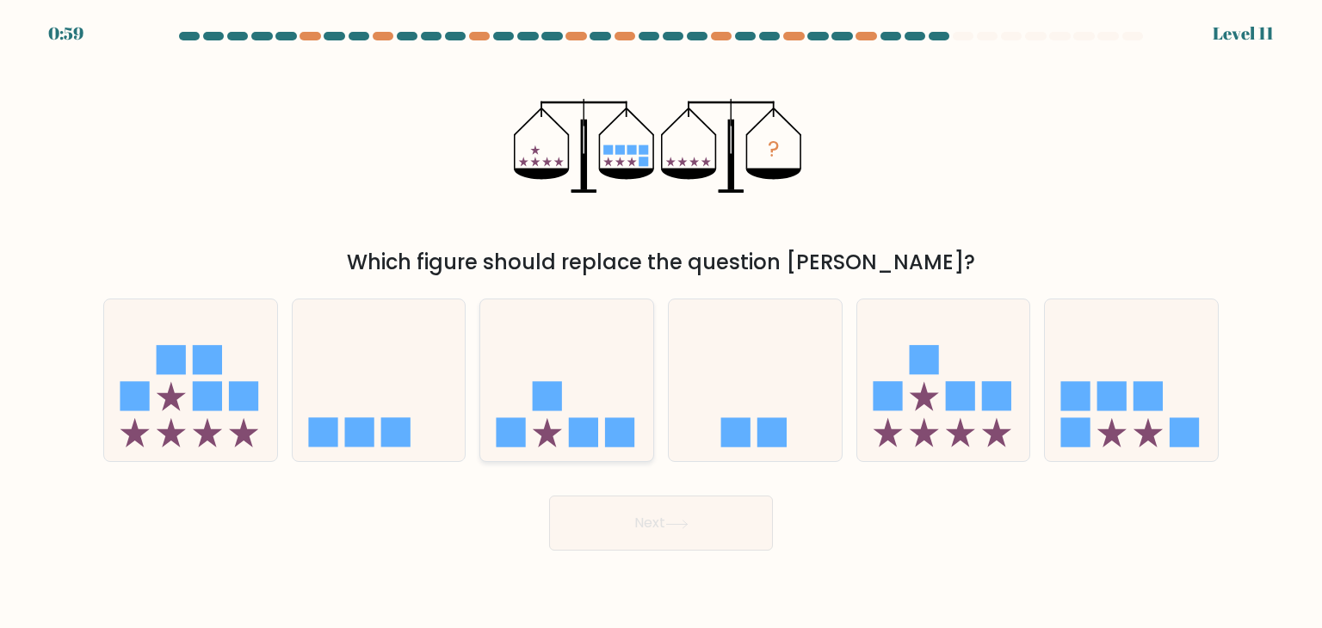
click at [579, 383] on icon at bounding box center [566, 380] width 173 height 143
click at [661, 323] on input "c." at bounding box center [661, 318] width 1 height 9
radio input "true"
click at [735, 521] on button "Next" at bounding box center [661, 523] width 224 height 55
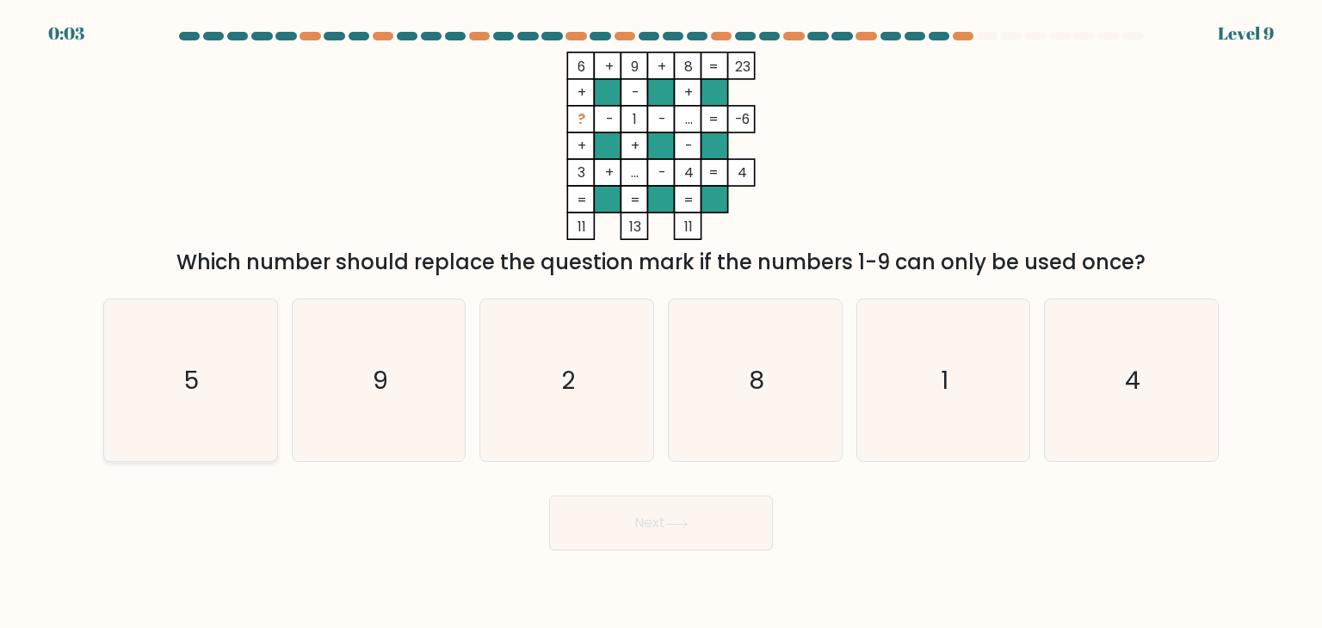
click at [215, 362] on icon "5" at bounding box center [190, 381] width 162 height 162
click at [661, 323] on input "a. 5" at bounding box center [661, 318] width 1 height 9
radio input "true"
click at [683, 555] on body "0:02 Level 9" at bounding box center [661, 314] width 1322 height 628
click at [677, 529] on button "Next" at bounding box center [661, 523] width 224 height 55
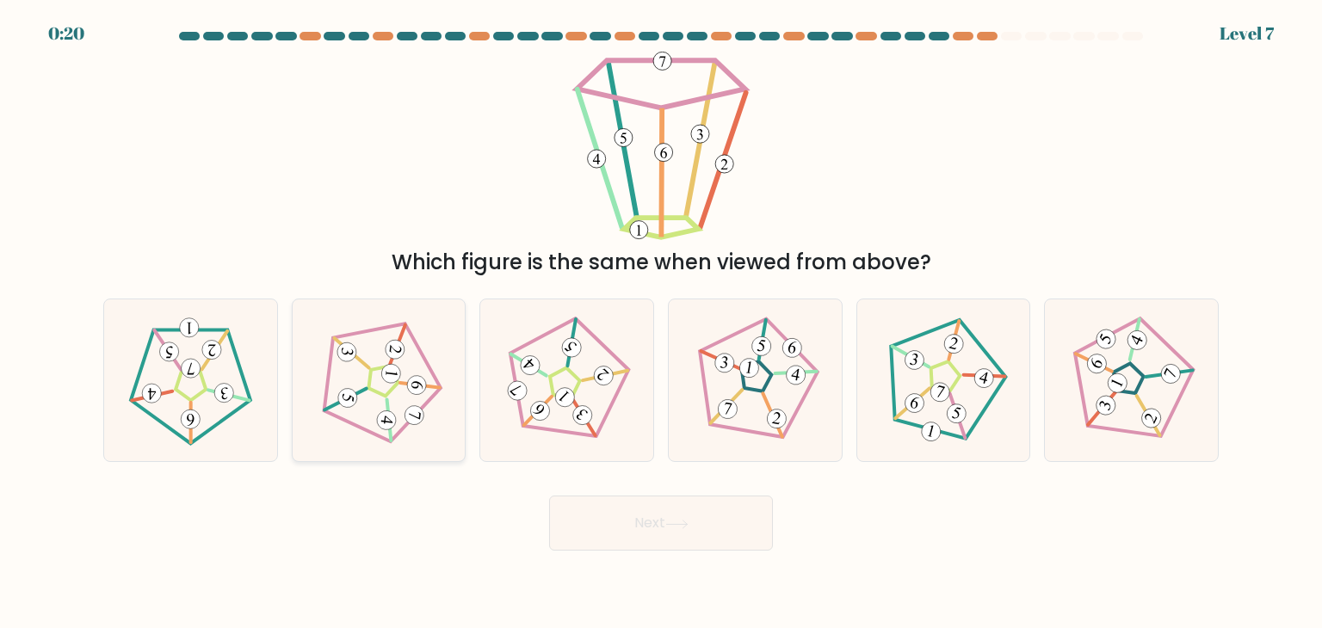
click at [393, 399] on icon at bounding box center [379, 381] width 130 height 130
click at [661, 323] on input "b." at bounding box center [661, 318] width 1 height 9
radio input "true"
click at [684, 497] on button "Next" at bounding box center [661, 523] width 224 height 55
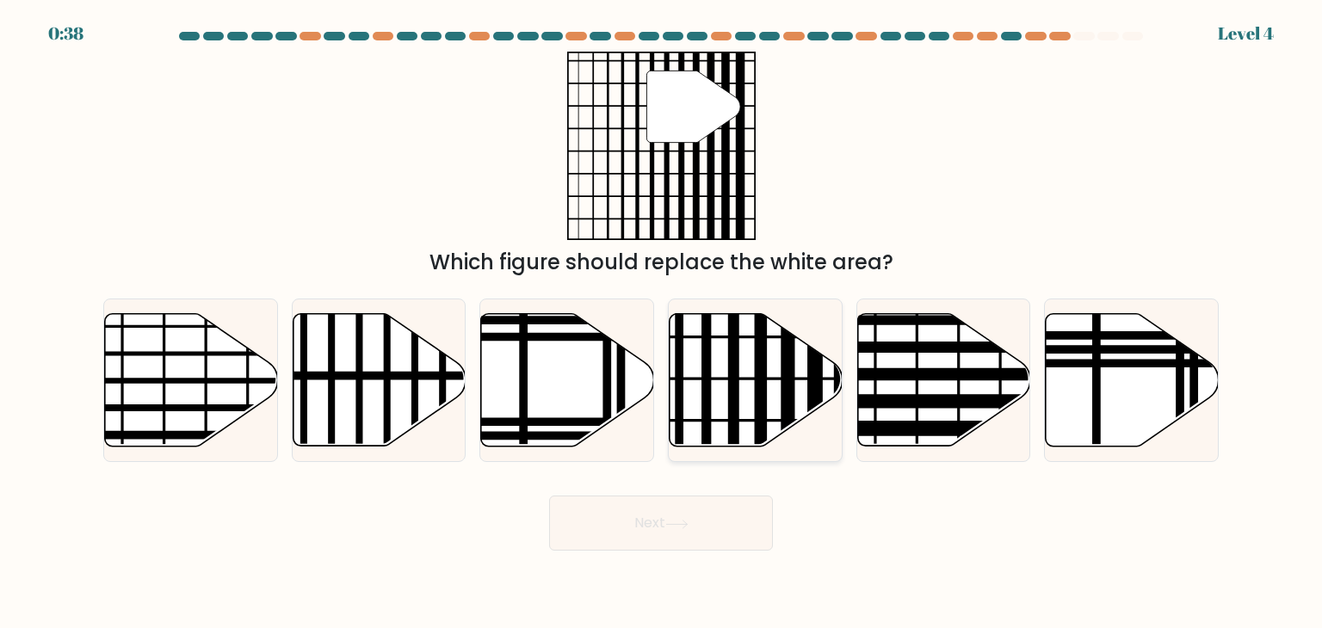
click at [707, 379] on line at bounding box center [707, 452] width 0 height 349
click at [662, 323] on input "d." at bounding box center [661, 318] width 1 height 9
radio input "true"
click at [670, 515] on button "Next" at bounding box center [661, 523] width 224 height 55
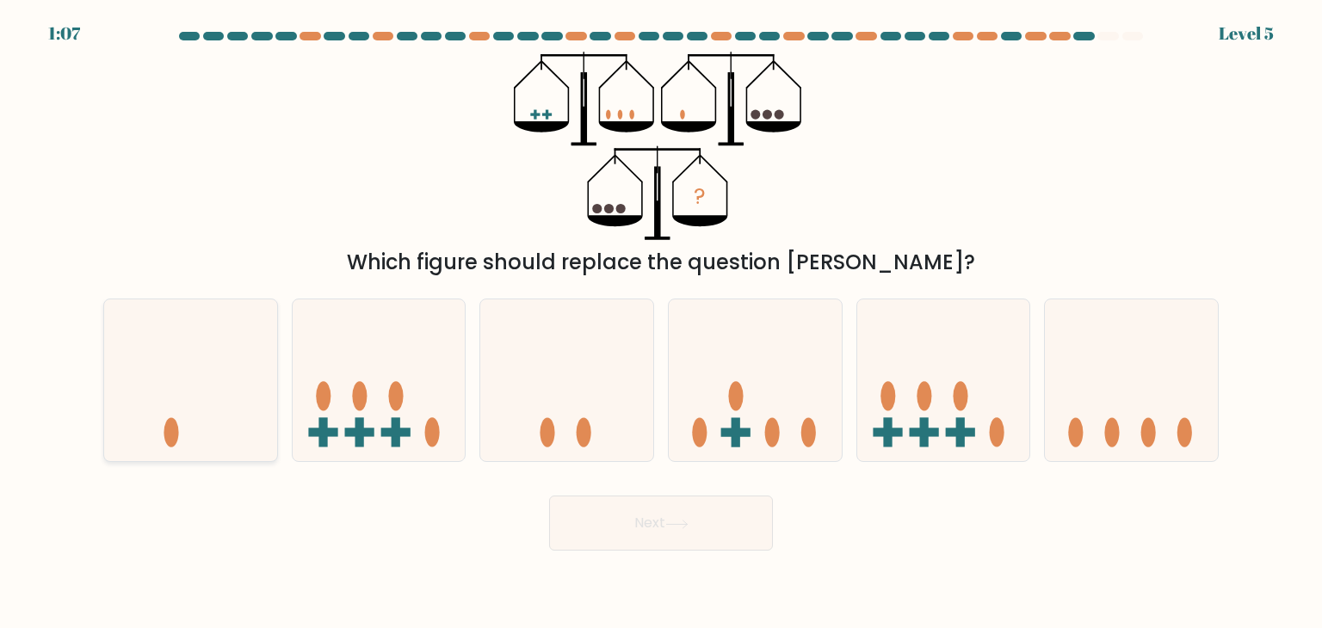
click at [164, 436] on icon at bounding box center [190, 380] width 173 height 143
click at [661, 323] on input "a." at bounding box center [661, 318] width 1 height 9
radio input "true"
click at [668, 531] on button "Next" at bounding box center [661, 523] width 224 height 55
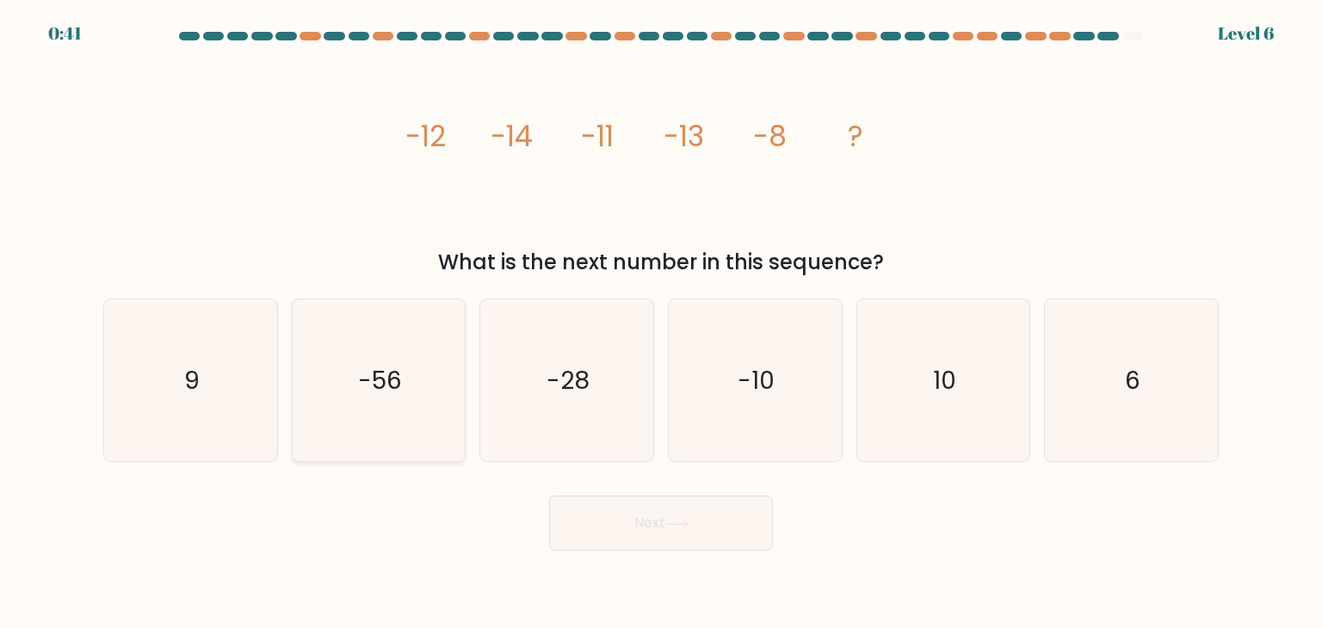
click at [399, 390] on text "-56" at bounding box center [380, 380] width 44 height 34
click at [661, 323] on input "b. -56" at bounding box center [661, 318] width 1 height 9
radio input "true"
click at [655, 513] on button "Next" at bounding box center [661, 523] width 224 height 55
